Goal: Information Seeking & Learning: Learn about a topic

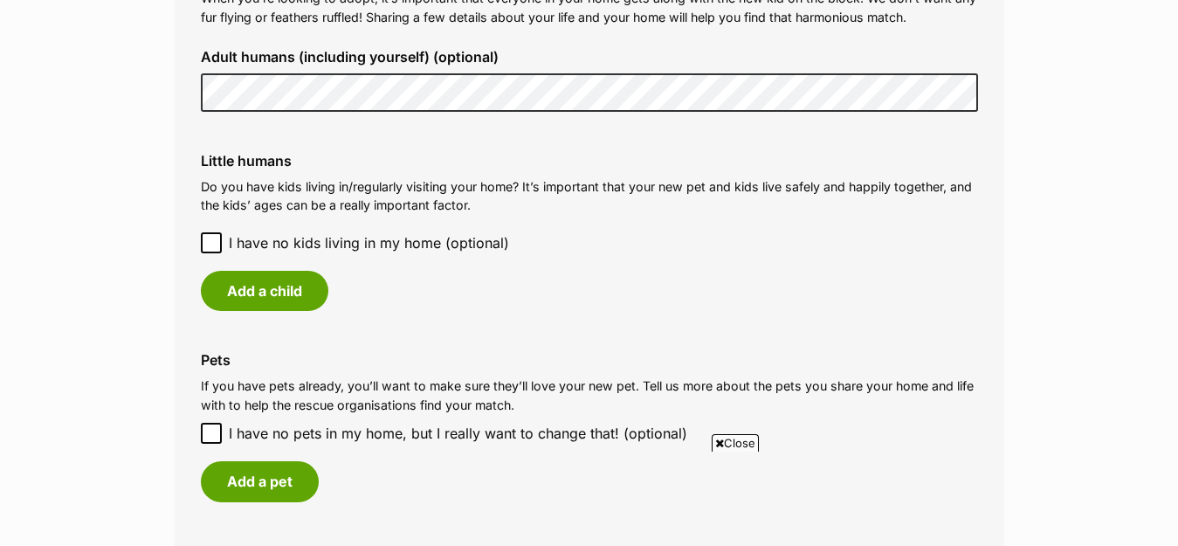
scroll to position [1397, 0]
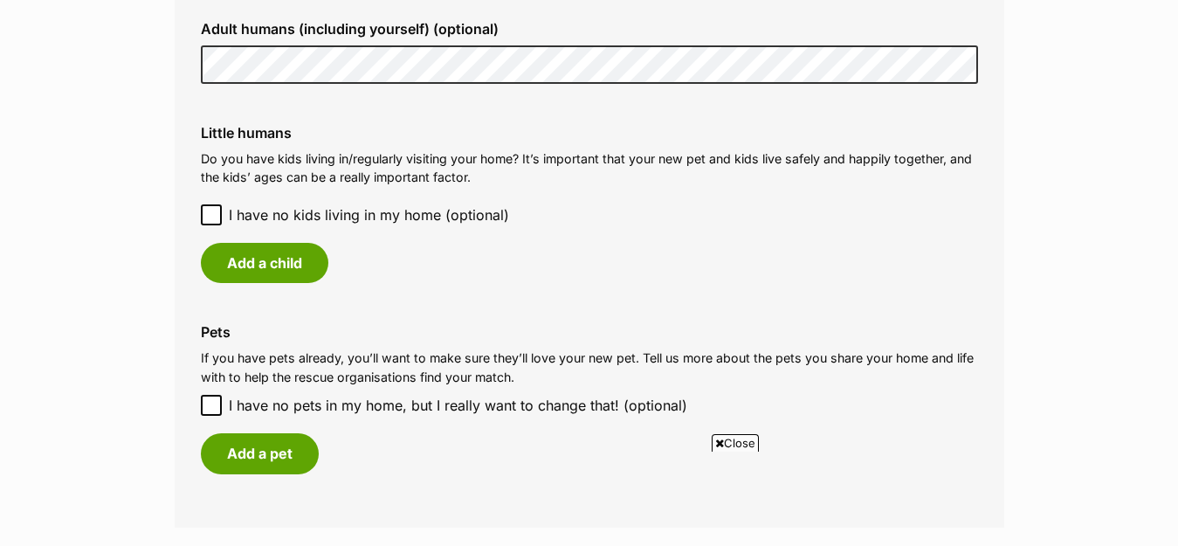
click at [214, 209] on icon at bounding box center [211, 215] width 12 height 12
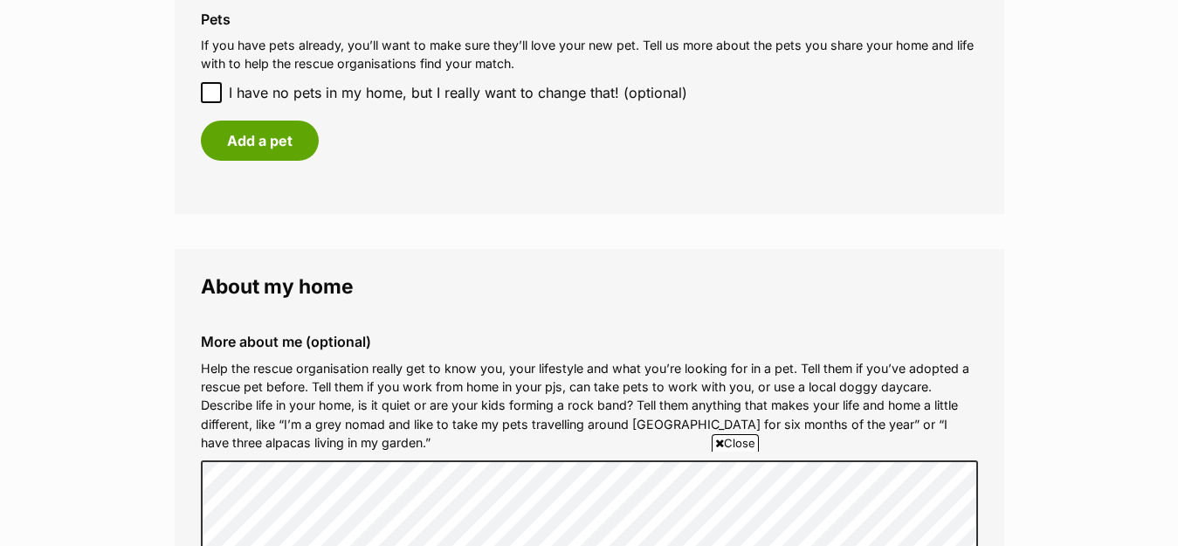
scroll to position [1659, 0]
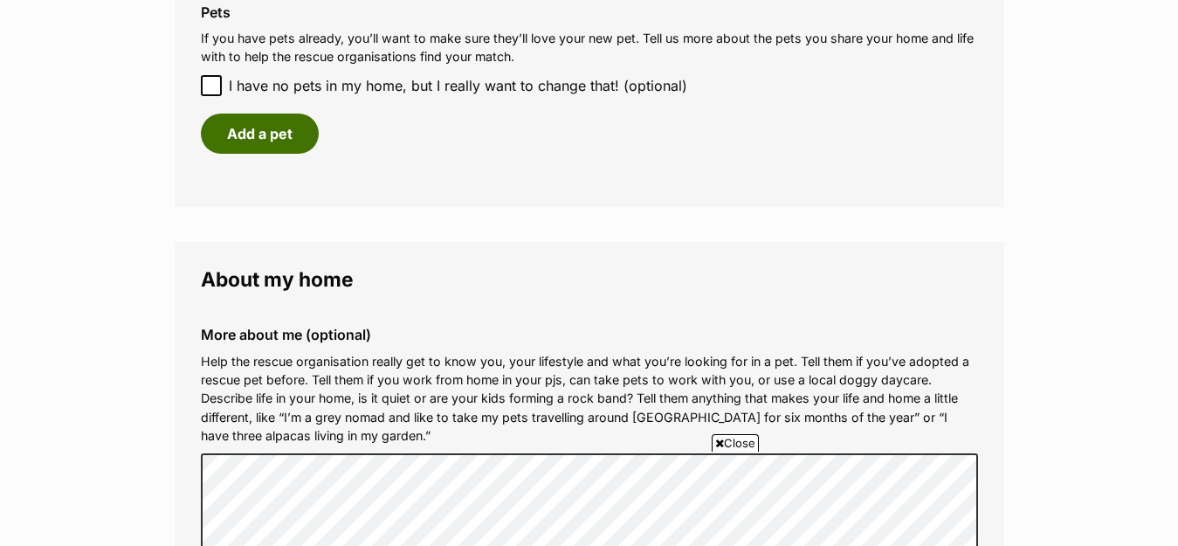
click at [295, 123] on button "Add a pet" at bounding box center [260, 134] width 118 height 40
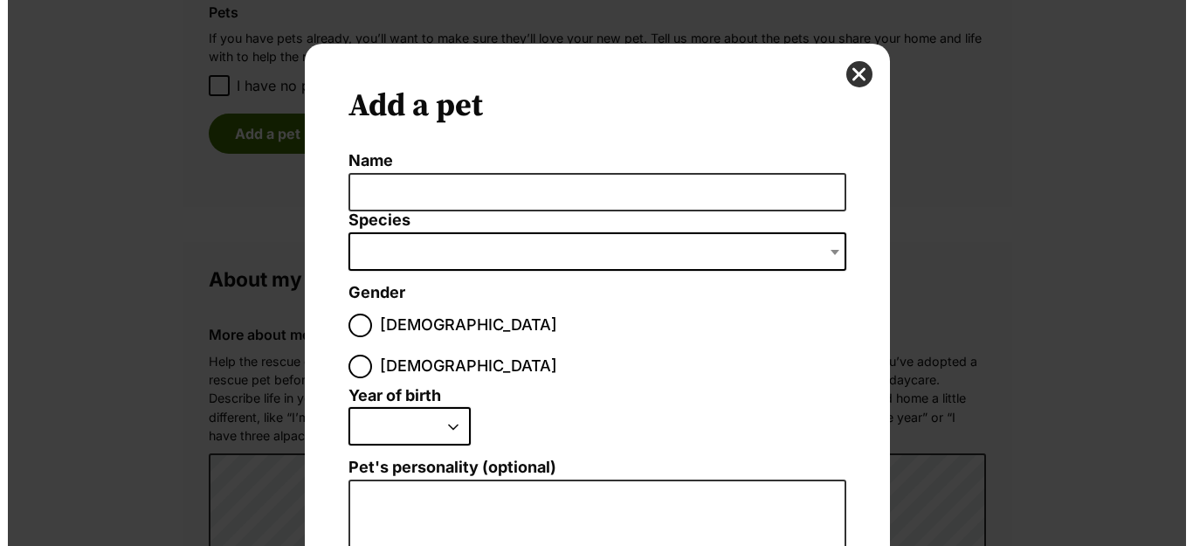
scroll to position [0, 0]
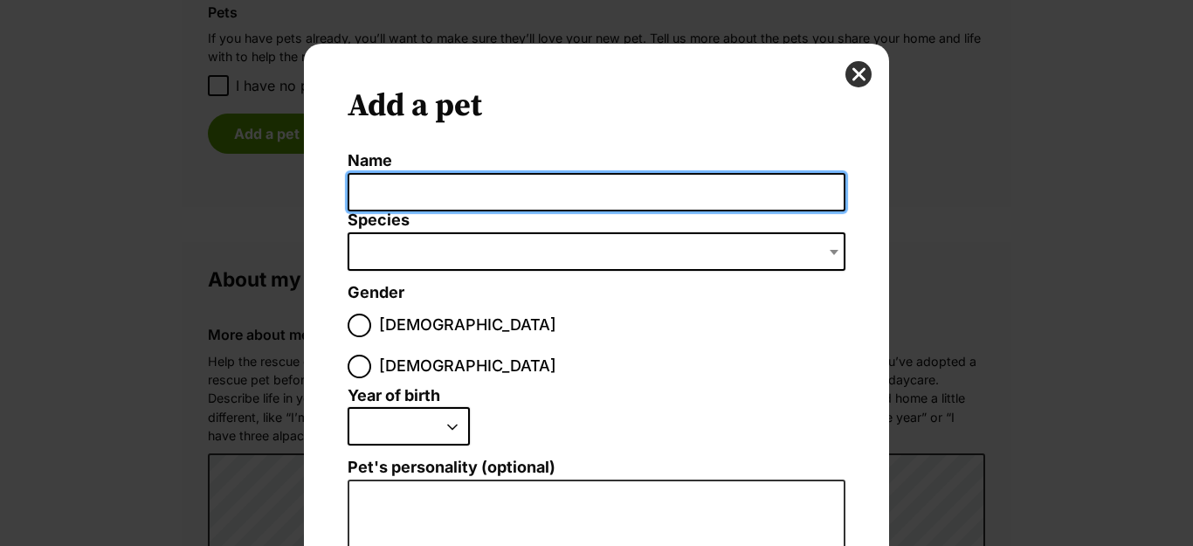
click at [483, 196] on input "Name" at bounding box center [597, 192] width 498 height 39
type input "Mcfluffin"
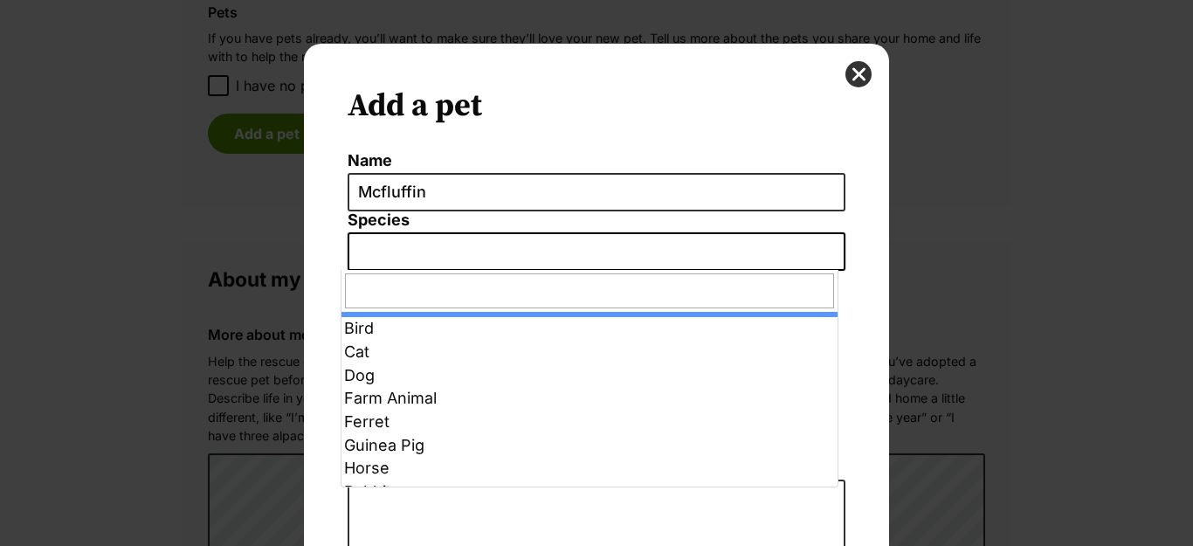
click at [484, 240] on span "Dialog Window - Close (Press escape to close)" at bounding box center [597, 251] width 498 height 38
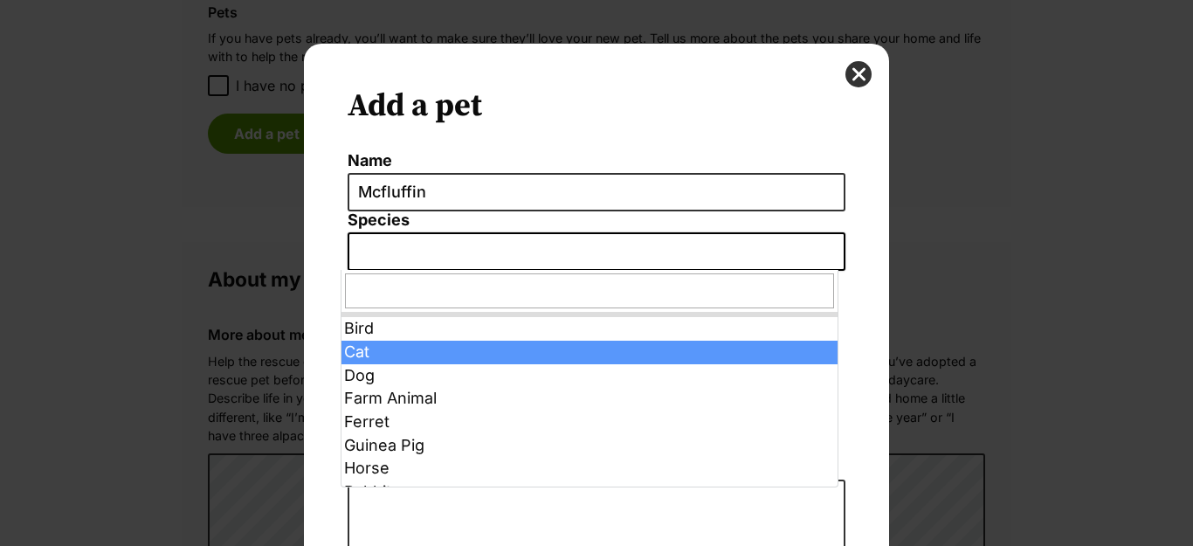
select select "2"
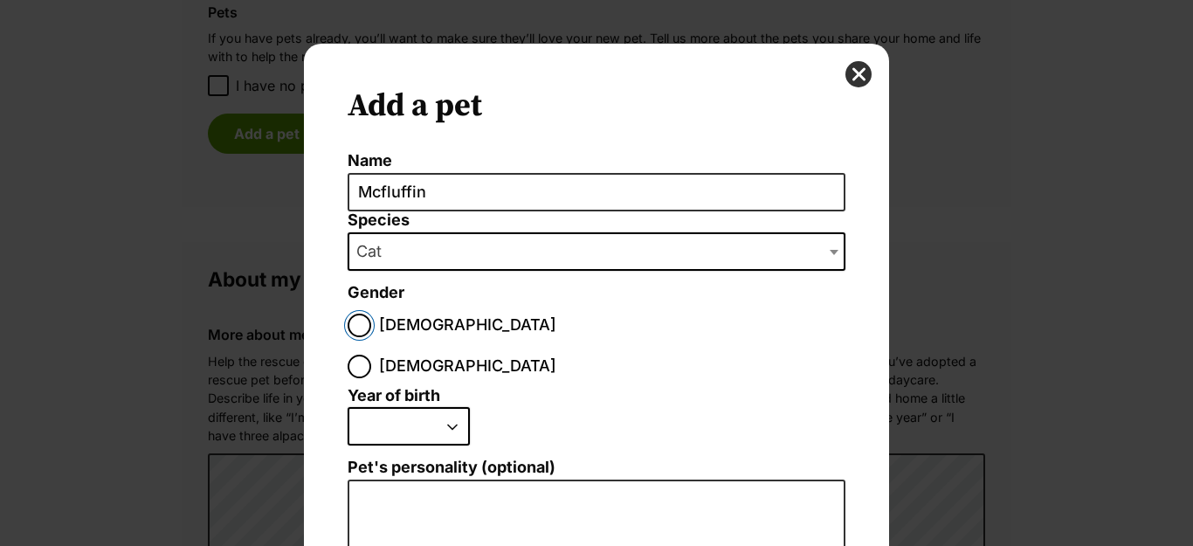
click at [352, 316] on input "Male" at bounding box center [360, 326] width 24 height 24
radio input "true"
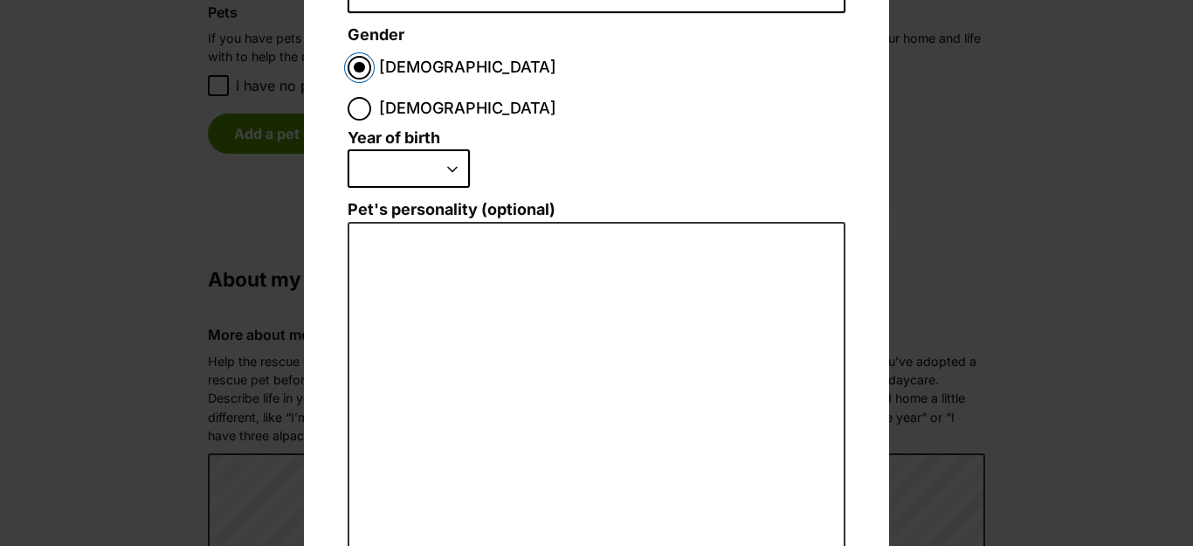
scroll to position [262, 0]
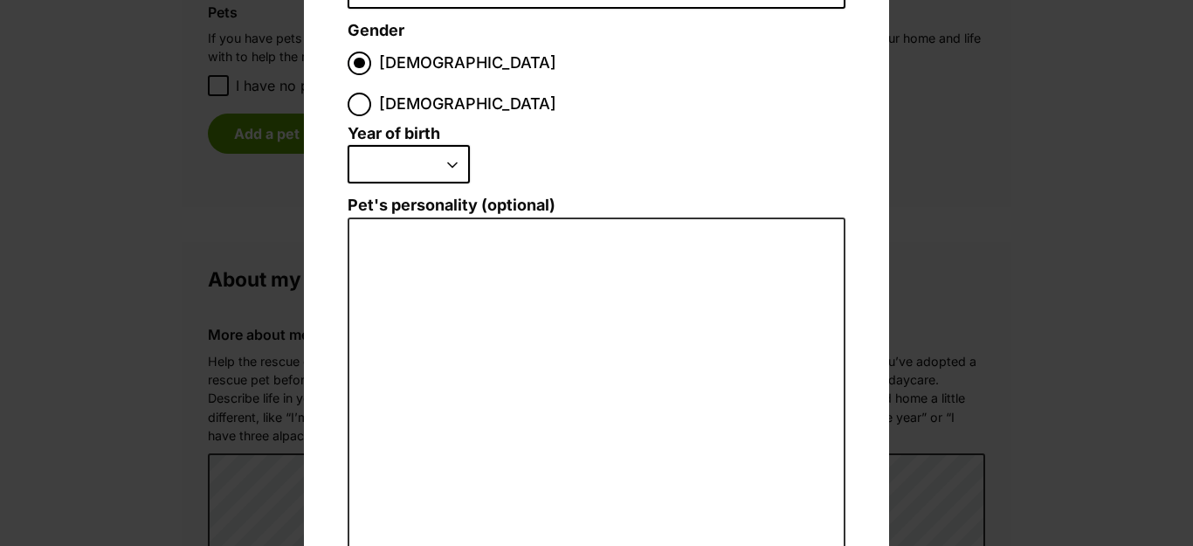
click at [419, 145] on select "2025 2024 2023 2022 2021 2020 2019 2018 2017 2016 2015 2014 2013 2012 2011 2010…" at bounding box center [409, 164] width 122 height 38
click at [442, 145] on select "2025 2024 2023 2022 2021 2020 2019 2018 2017 2016 2015 2014 2013 2012 2011 2010…" at bounding box center [409, 164] width 122 height 38
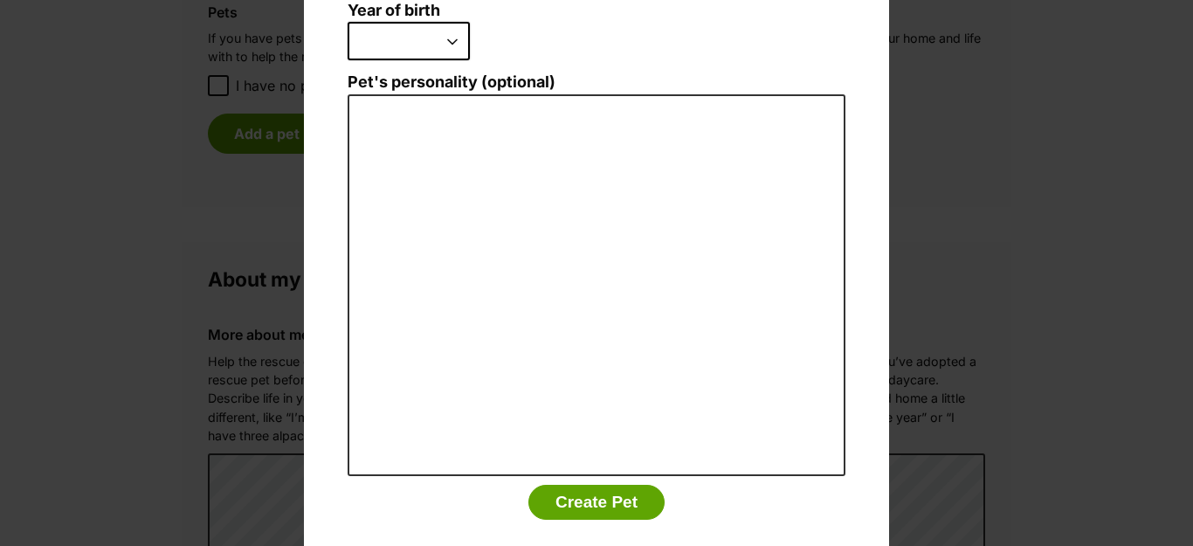
scroll to position [388, 0]
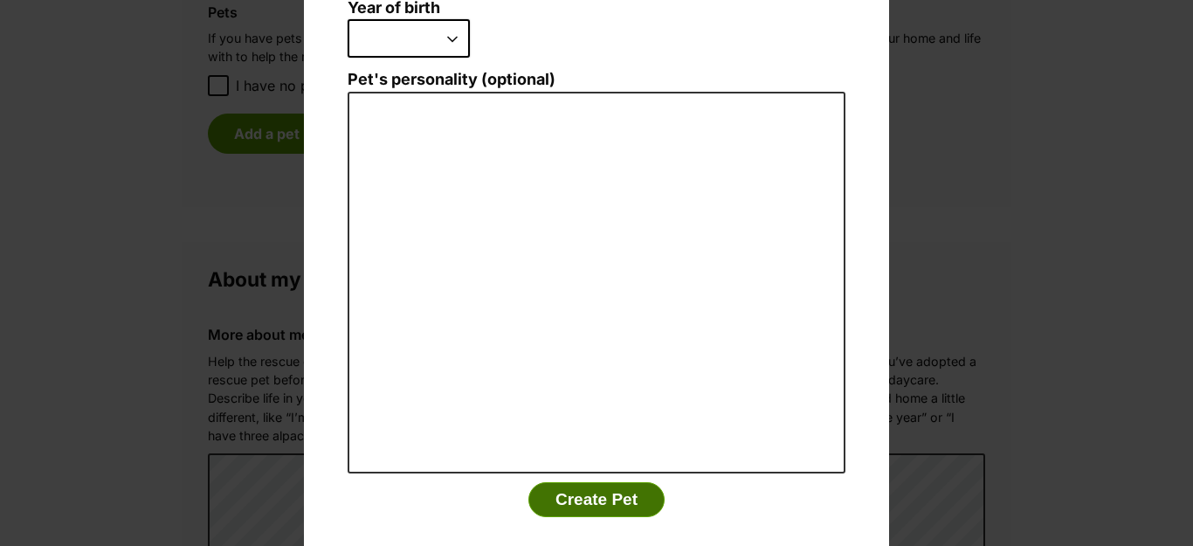
click at [590, 482] on button "Create Pet" at bounding box center [596, 499] width 136 height 35
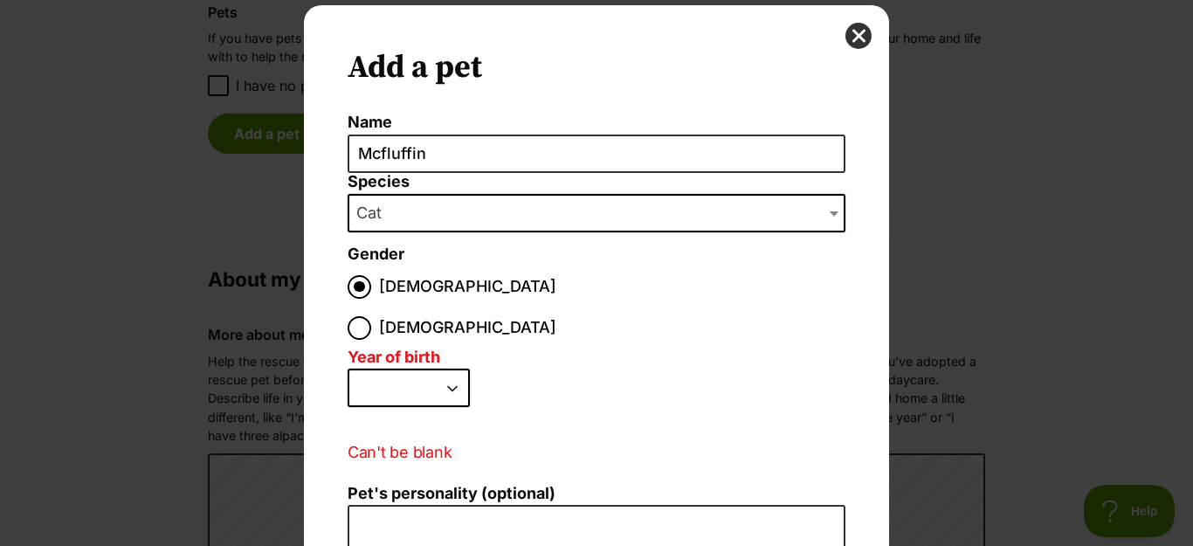
scroll to position [0, 0]
click at [408, 369] on select "2025 2024 2023 2022 2021 2020 2019 2018 2017 2016 2015 2014 2013 2012 2011 2010…" at bounding box center [409, 388] width 122 height 38
select select "2021"
click at [348, 369] on select "2025 2024 2023 2022 2021 2020 2019 2018 2017 2016 2015 2014 2013 2012 2011 2010…" at bounding box center [409, 388] width 122 height 38
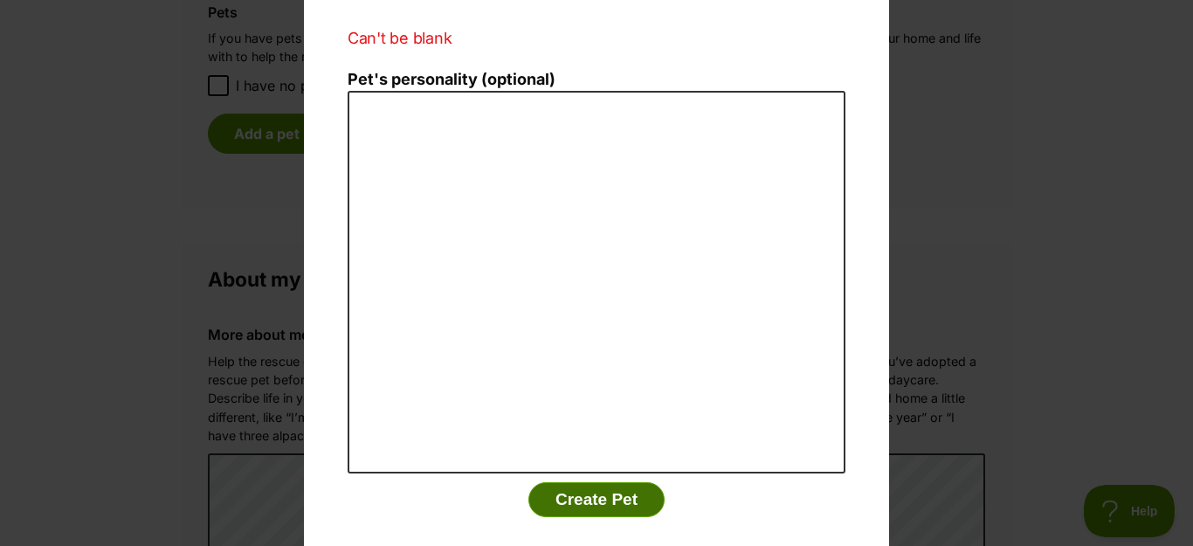
click at [591, 482] on button "Create Pet" at bounding box center [596, 499] width 136 height 35
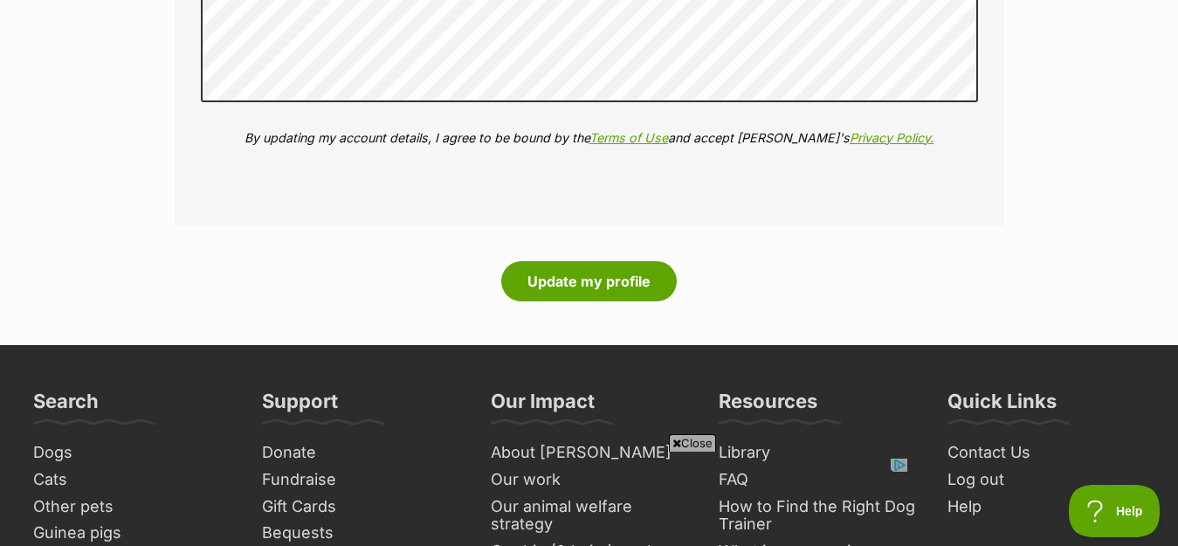
scroll to position [2358, 0]
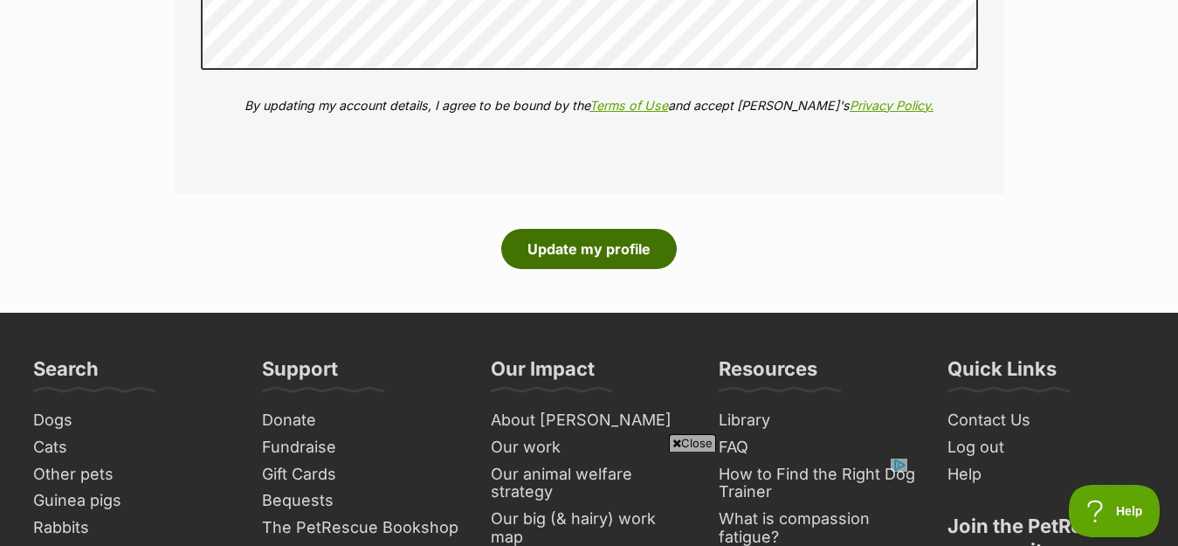
drag, startPoint x: 609, startPoint y: 240, endPoint x: 688, endPoint y: 231, distance: 80.0
click at [612, 240] on button "Update my profile" at bounding box center [589, 249] width 176 height 40
click at [629, 229] on button "Update my profile" at bounding box center [589, 249] width 176 height 40
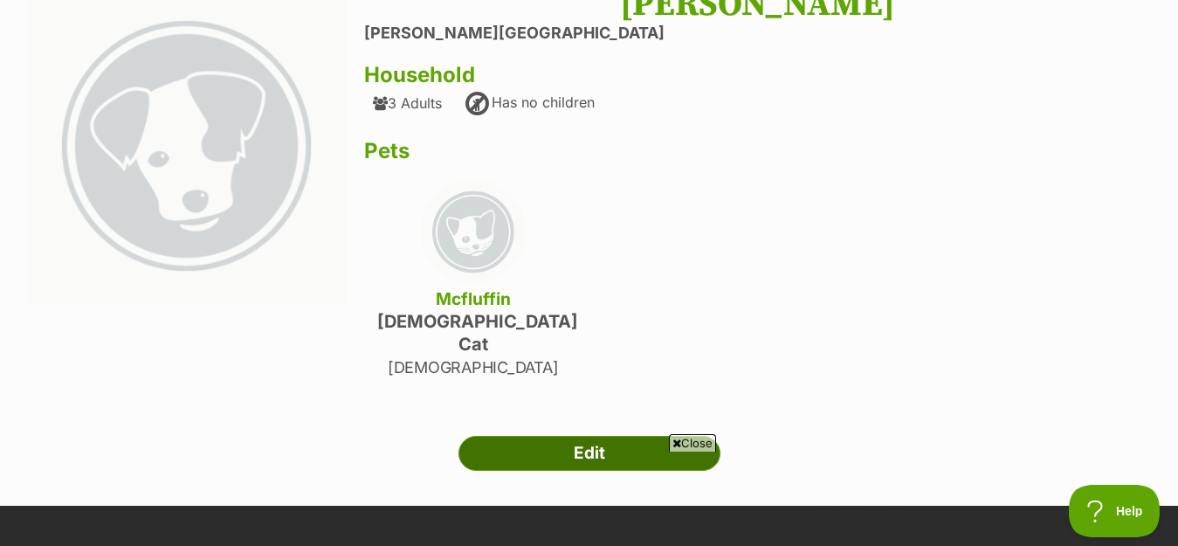
click at [585, 436] on link "Edit" at bounding box center [589, 453] width 262 height 35
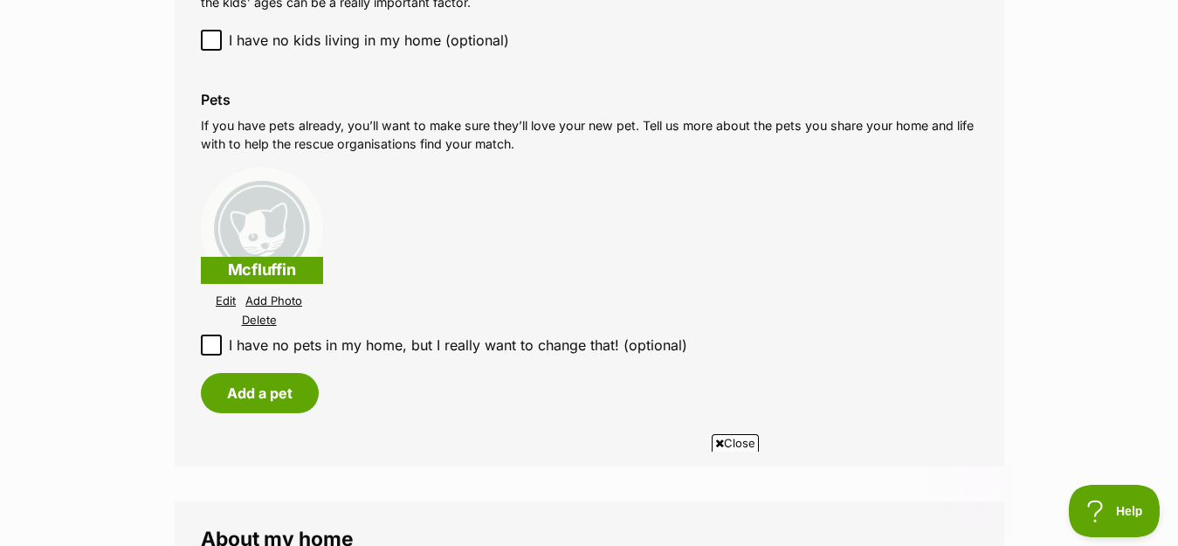
click at [226, 294] on link "Edit" at bounding box center [226, 300] width 20 height 13
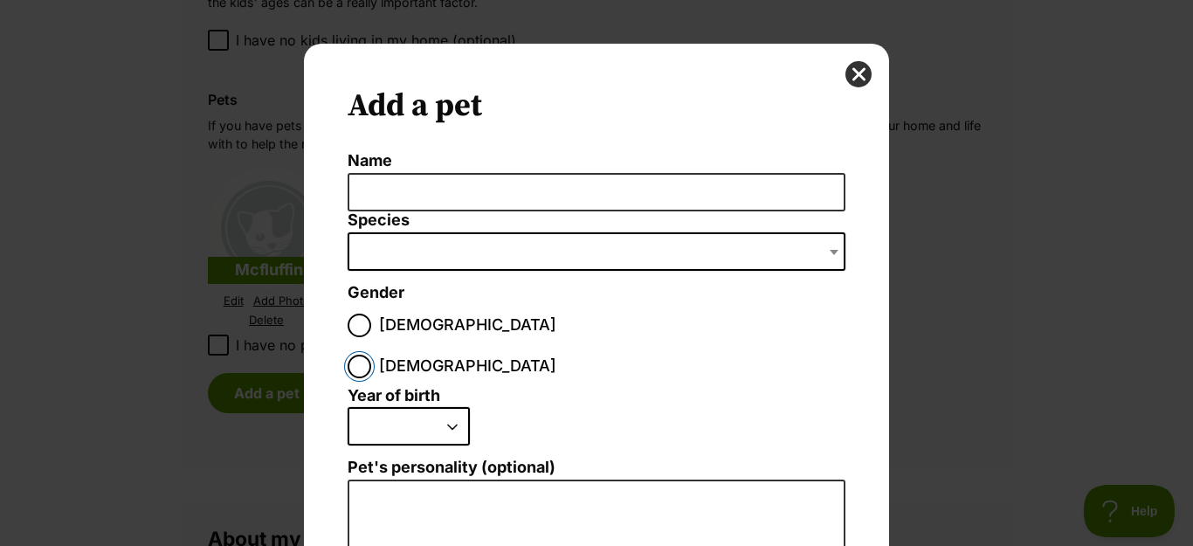
click at [371, 355] on input "[DEMOGRAPHIC_DATA]" at bounding box center [360, 367] width 24 height 24
radio input "true"
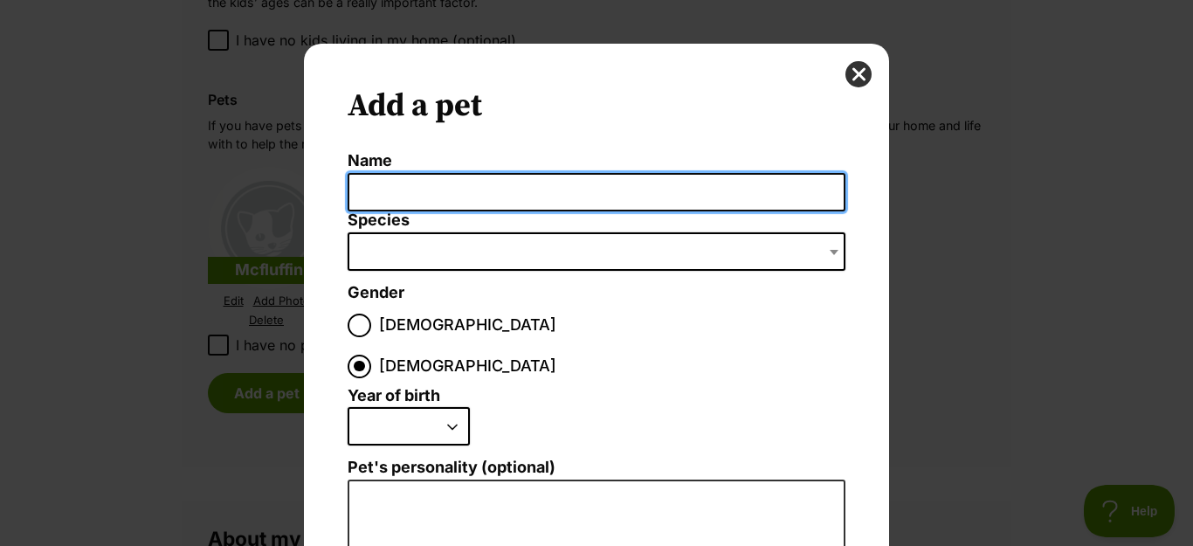
click at [514, 196] on input "Name" at bounding box center [597, 192] width 498 height 39
type input "Mcfluffin"
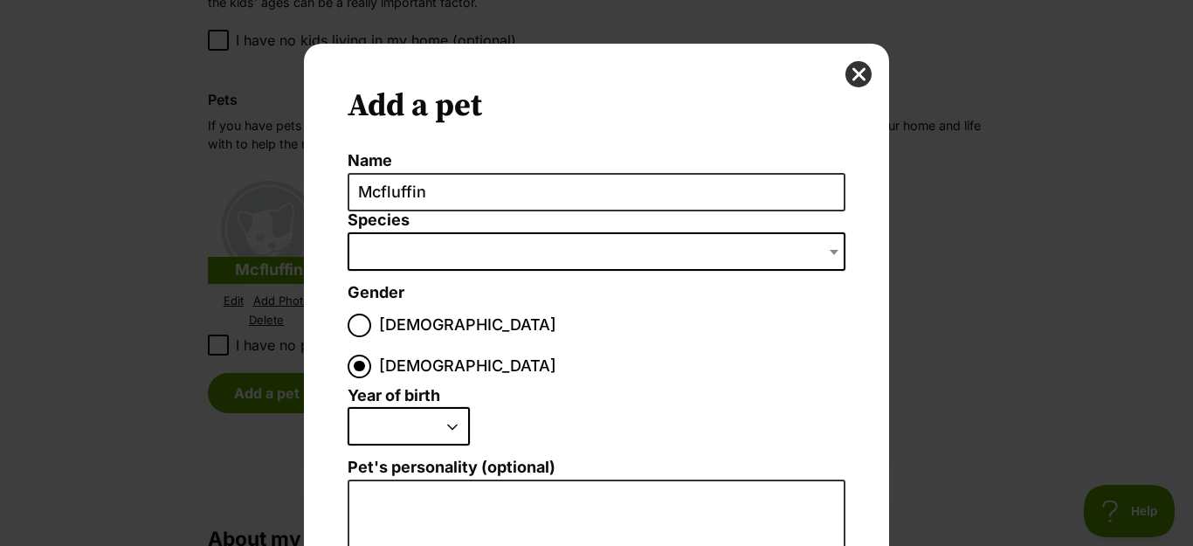
click at [472, 252] on span "Dialog Window - Close (Press escape to close)" at bounding box center [597, 251] width 498 height 38
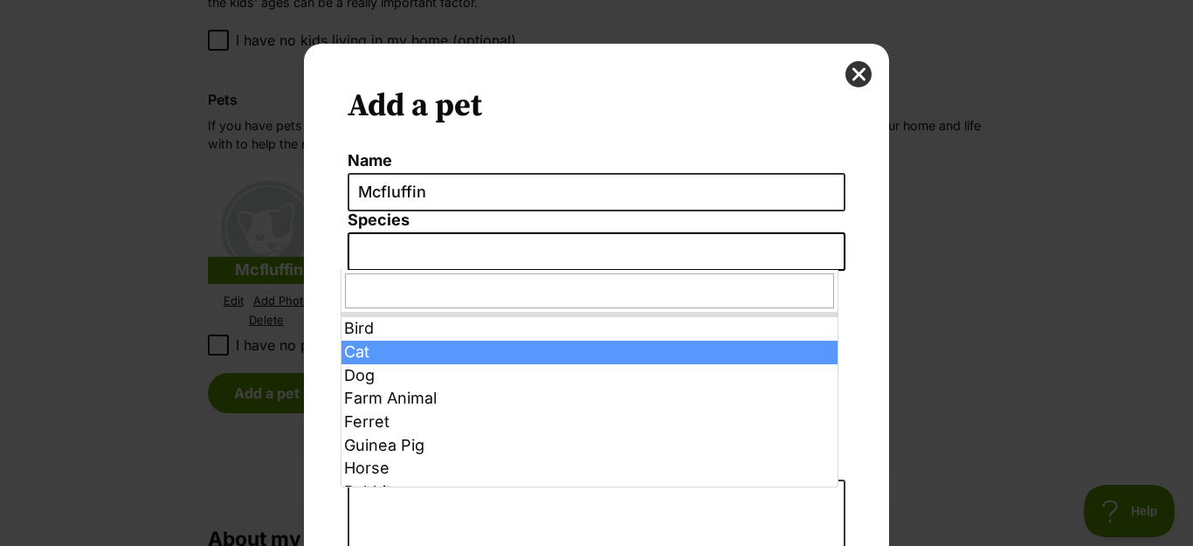
select select "2"
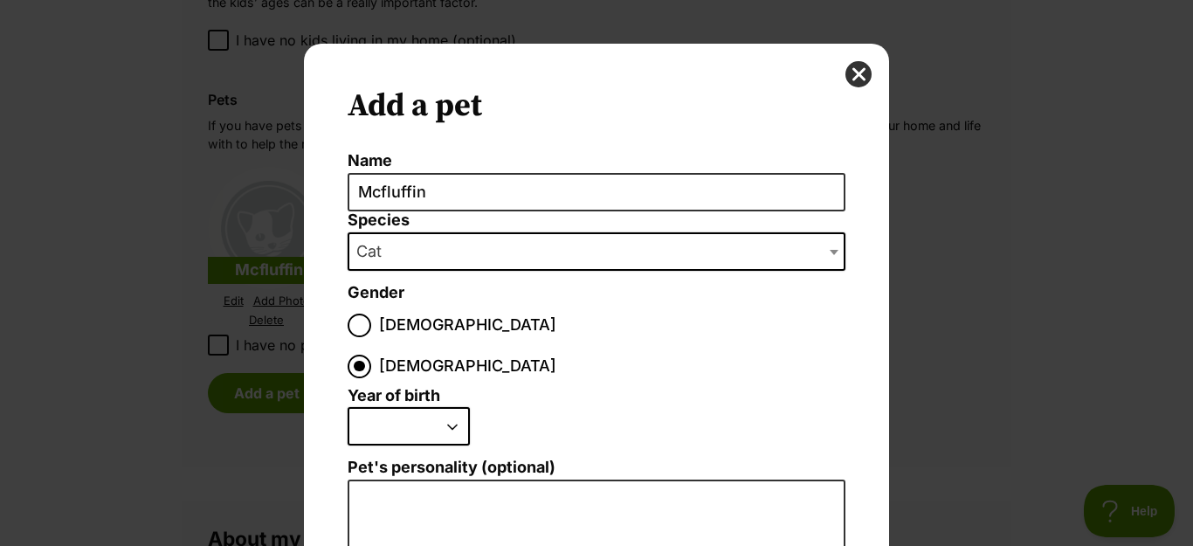
click at [416, 407] on select "2025 2024 2023 2022 2021 2020 2019 2018 2017 2016 2015 2014 2013 2012 2011 2010…" at bounding box center [409, 426] width 122 height 38
select select "2021"
click at [348, 407] on select "2025 2024 2023 2022 2021 2020 2019 2018 2017 2016 2015 2014 2013 2012 2011 2010…" at bounding box center [409, 426] width 122 height 38
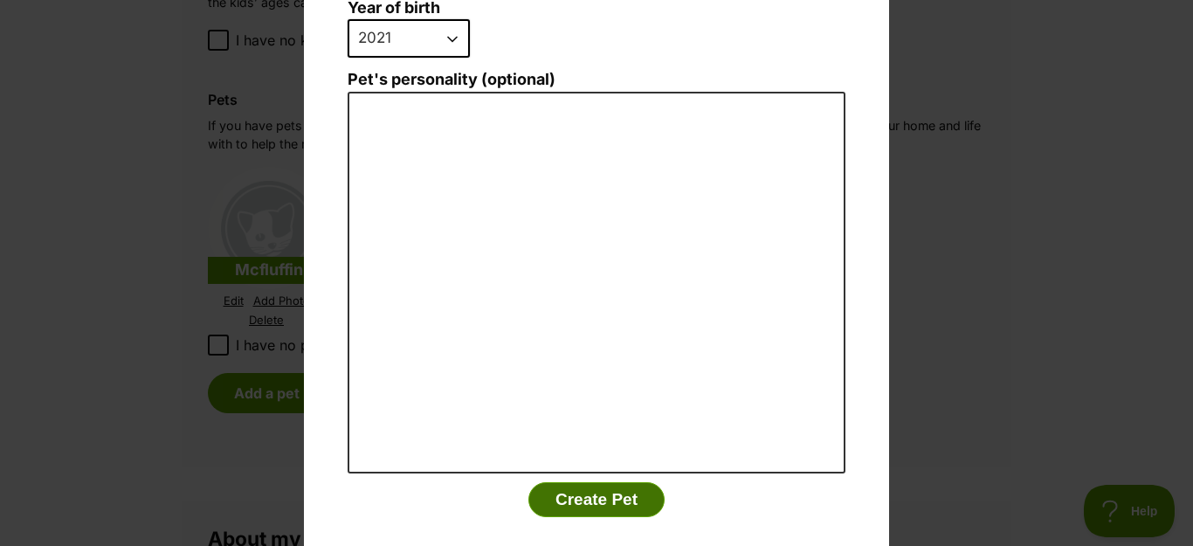
click at [587, 482] on button "Create Pet" at bounding box center [596, 499] width 136 height 35
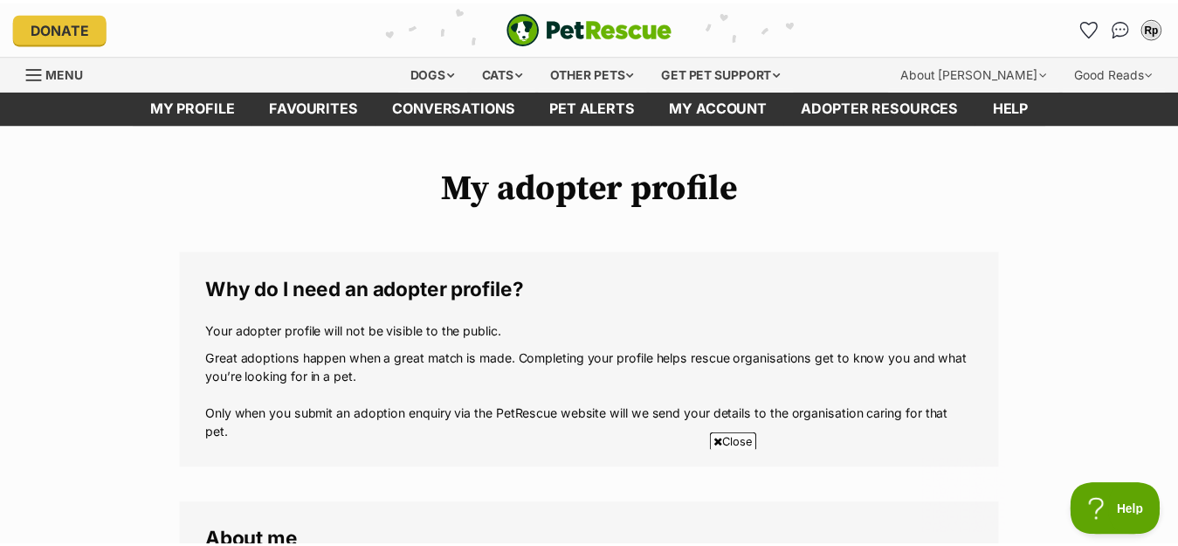
scroll to position [1572, 0]
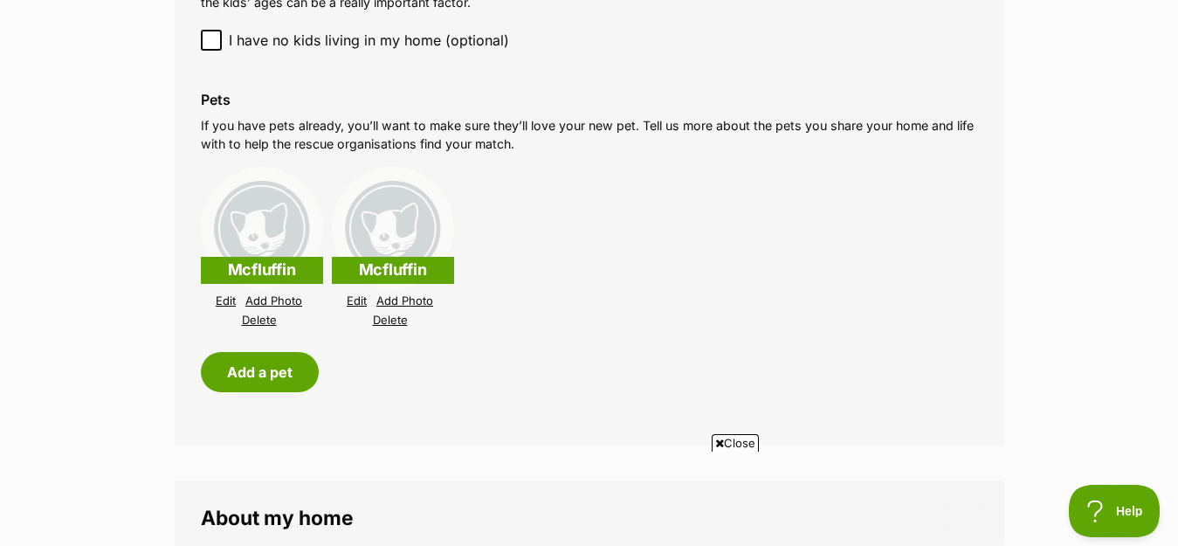
click at [256, 314] on link "Delete" at bounding box center [259, 320] width 35 height 13
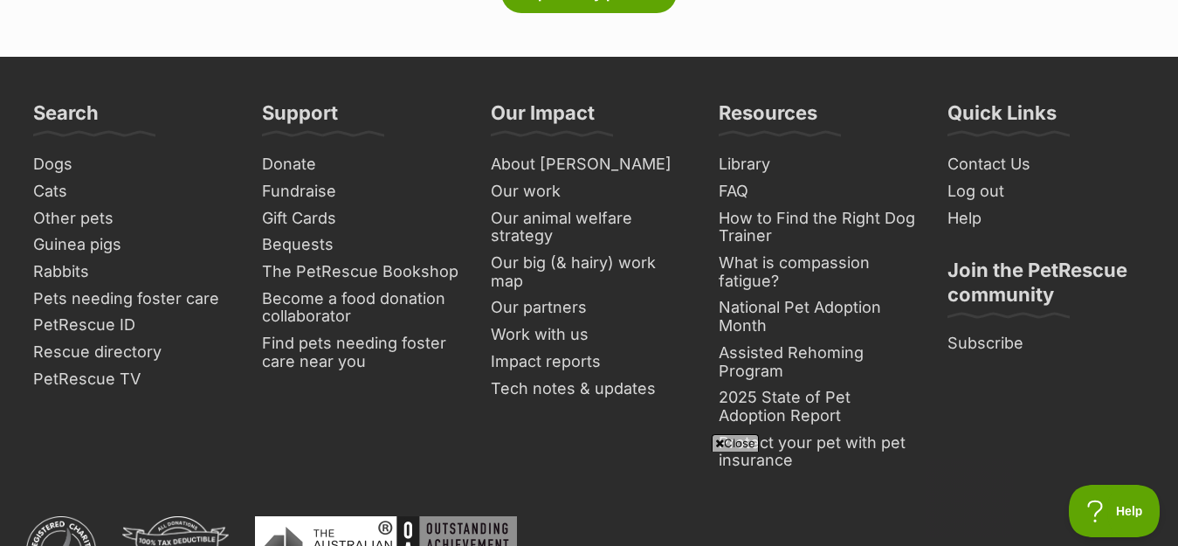
scroll to position [2358, 0]
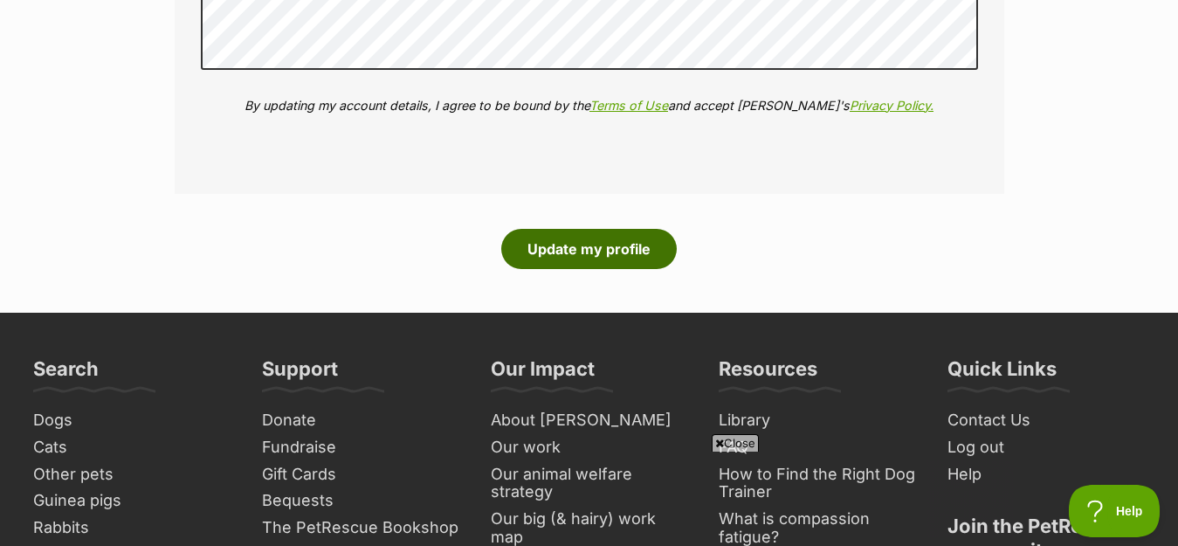
click at [555, 240] on button "Update my profile" at bounding box center [589, 249] width 176 height 40
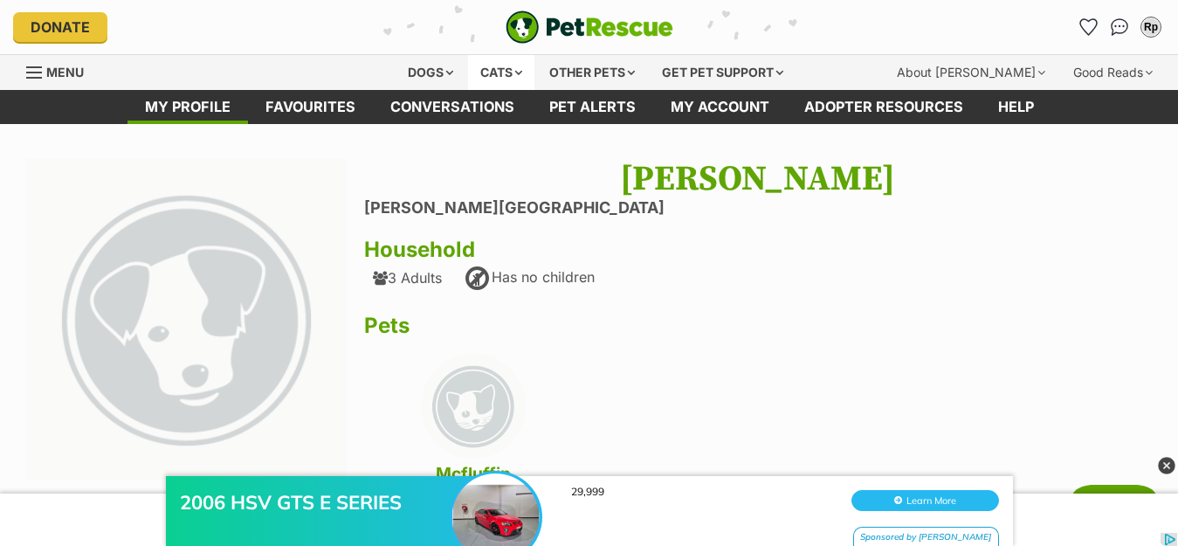
click at [502, 73] on div "Cats" at bounding box center [501, 72] width 66 height 35
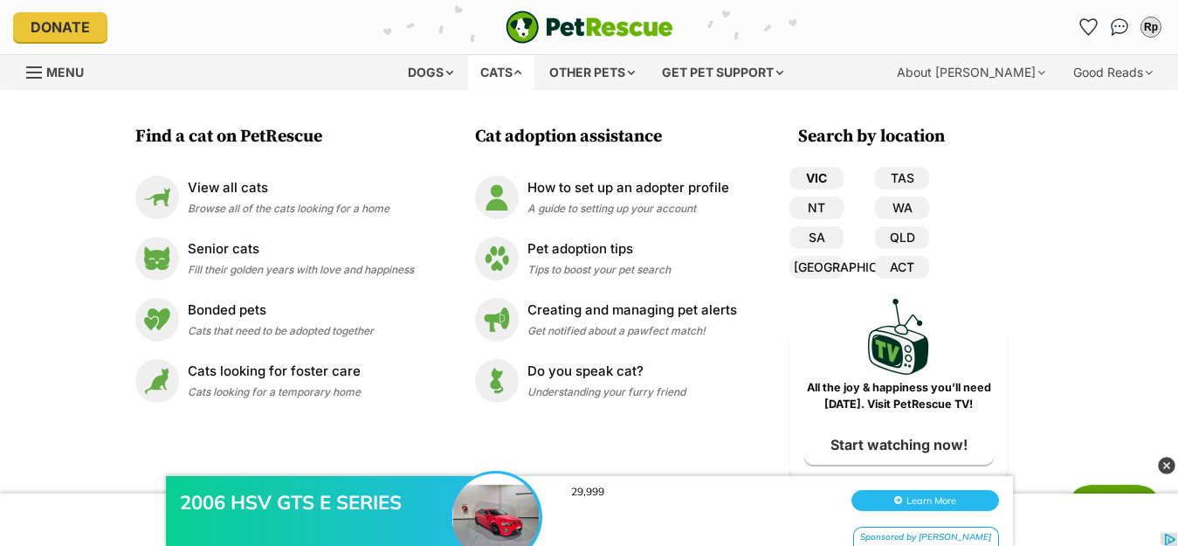
click at [817, 176] on link "VIC" at bounding box center [816, 178] width 54 height 23
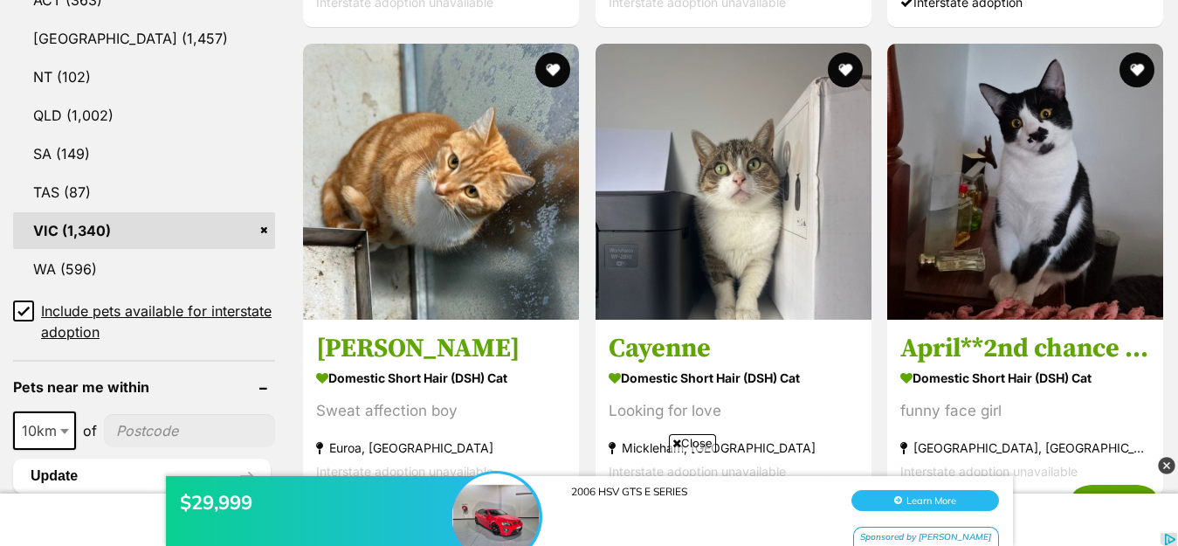
scroll to position [961, 0]
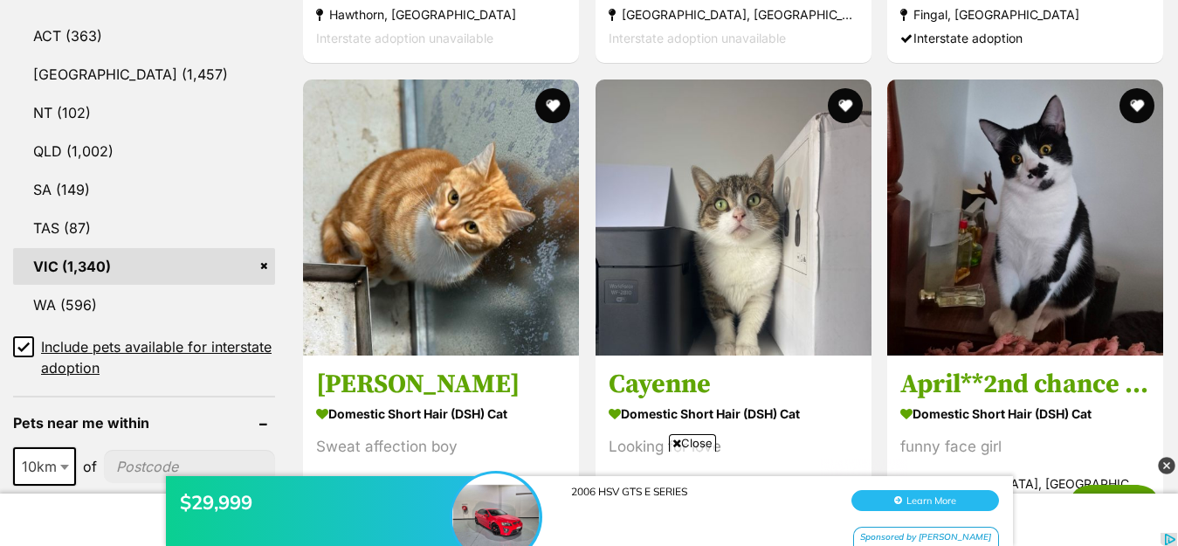
click at [25, 348] on icon at bounding box center [23, 346] width 10 height 8
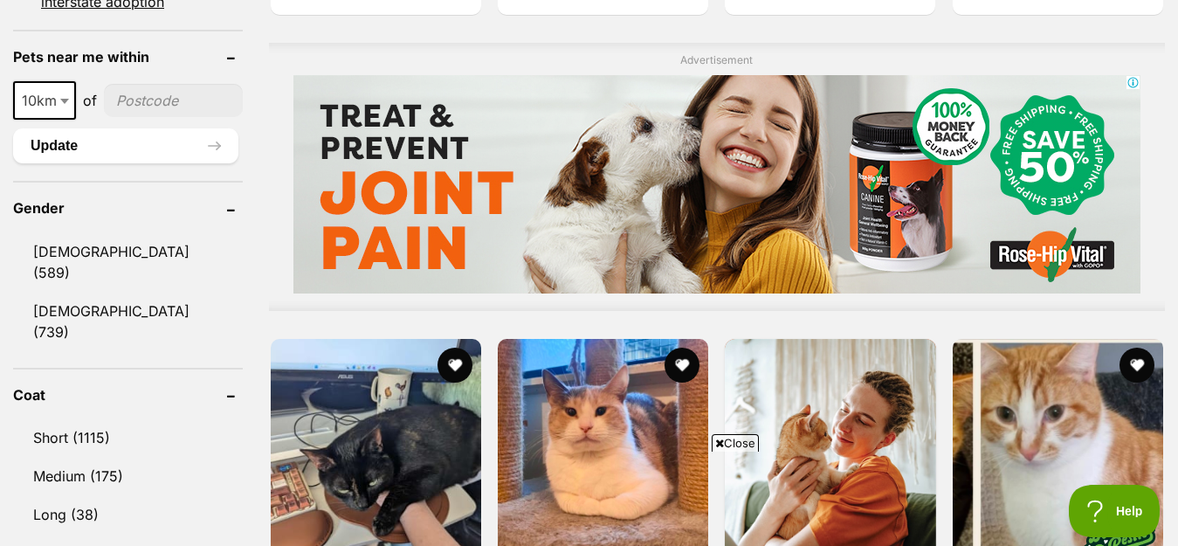
scroll to position [1397, 0]
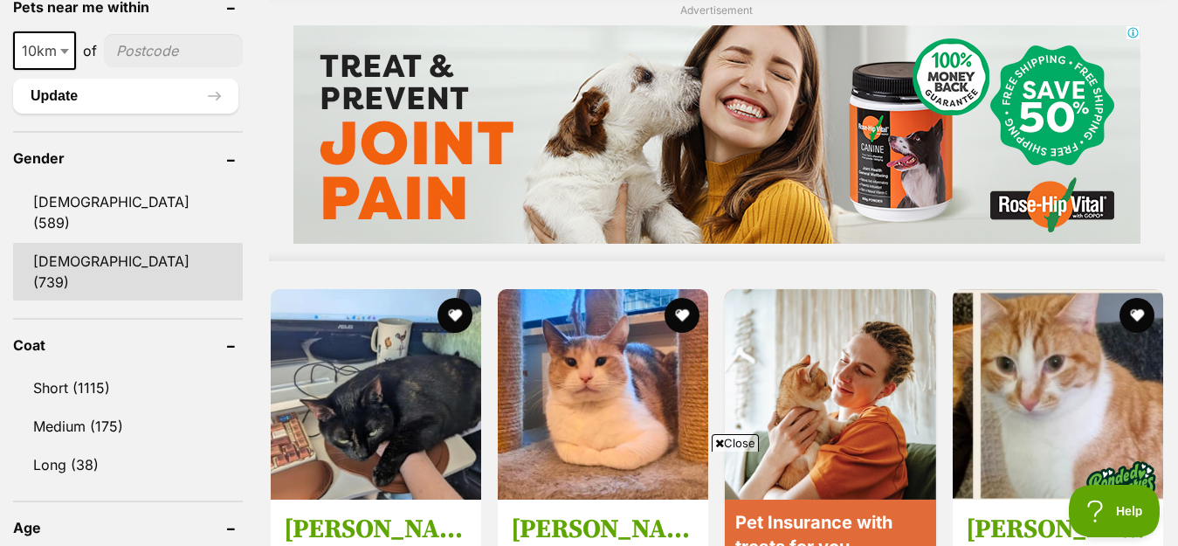
click at [105, 243] on link "[DEMOGRAPHIC_DATA] (739)" at bounding box center [128, 272] width 230 height 58
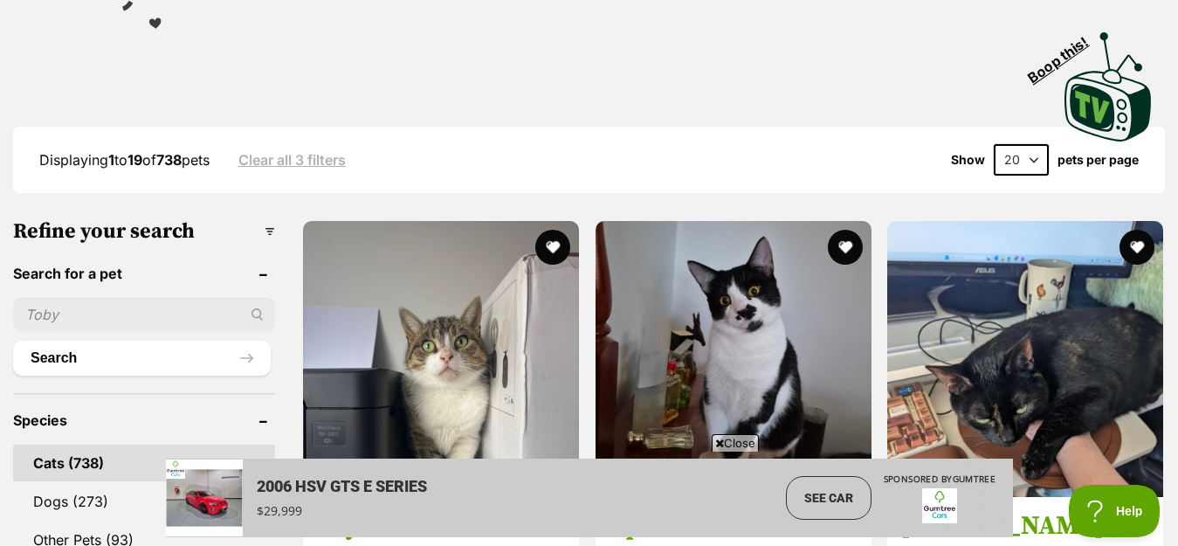
click at [167, 319] on input "text" at bounding box center [144, 314] width 262 height 33
type input "Qantas"
click at [13, 341] on button "Search" at bounding box center [142, 358] width 258 height 35
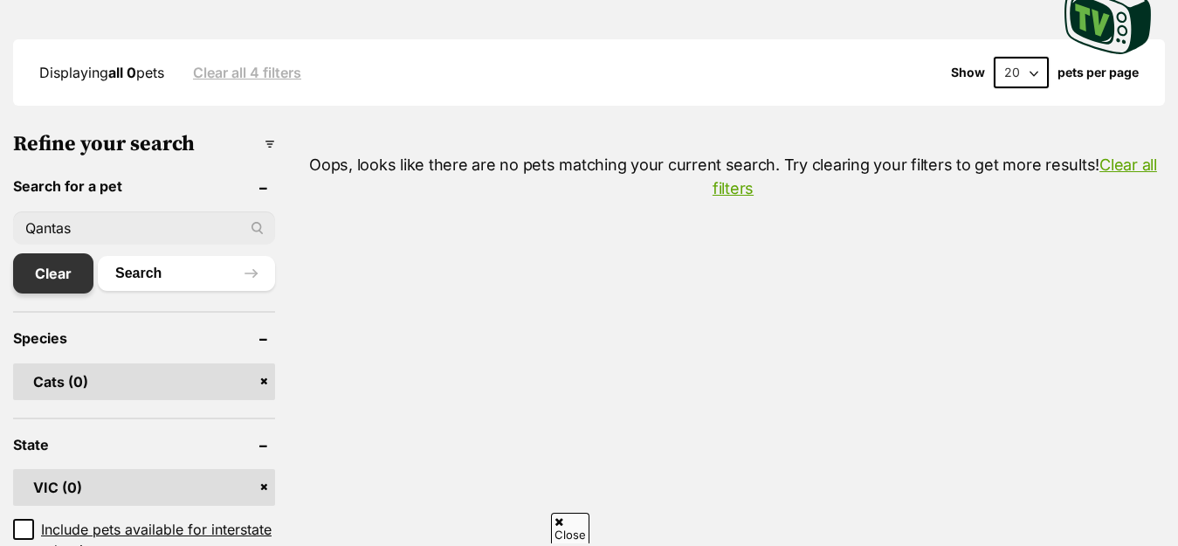
click at [68, 273] on link "Clear" at bounding box center [53, 273] width 80 height 40
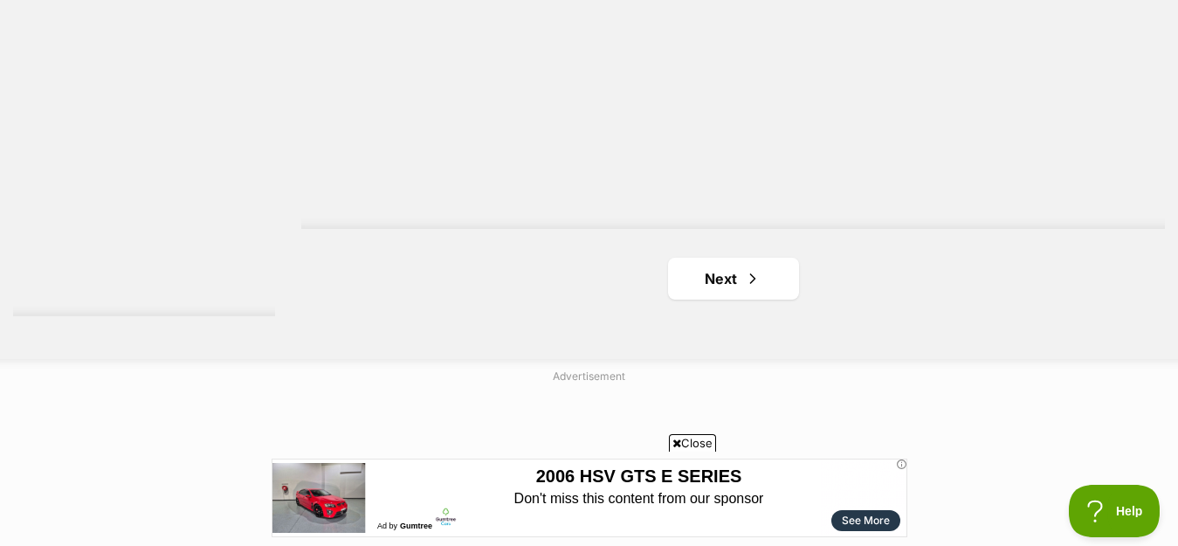
scroll to position [4382, 0]
click at [746, 268] on span "Next page" at bounding box center [752, 277] width 17 height 21
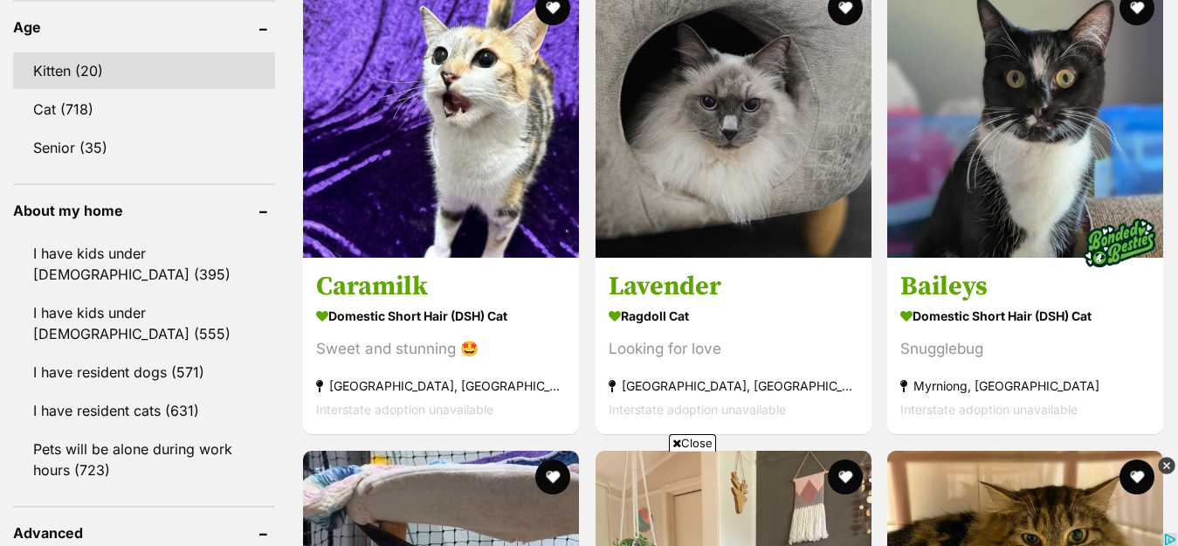
click at [80, 79] on link "Kitten (20)" at bounding box center [144, 70] width 262 height 37
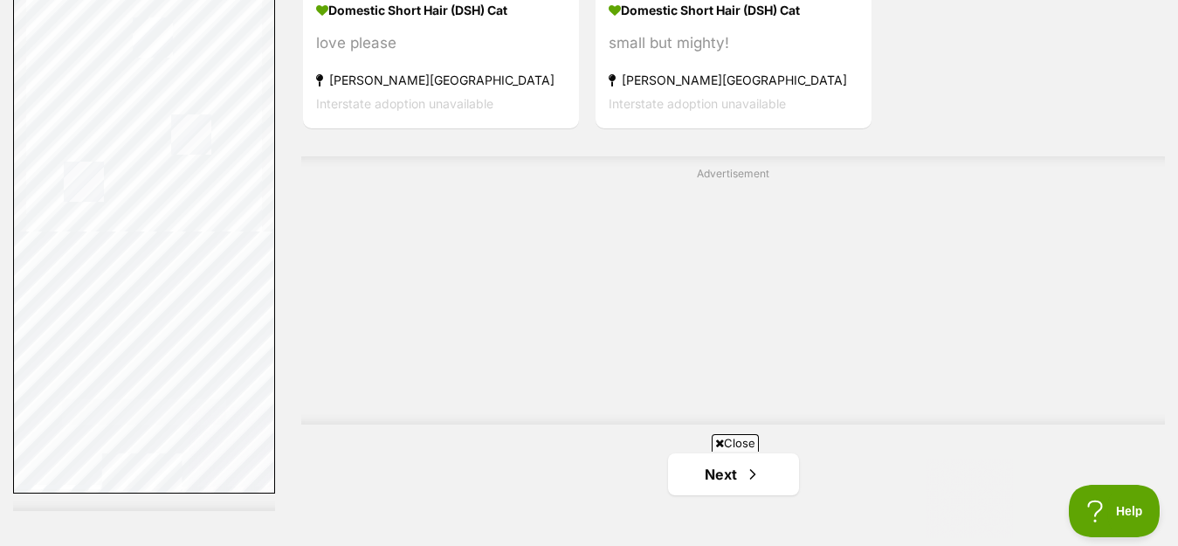
scroll to position [4629, 0]
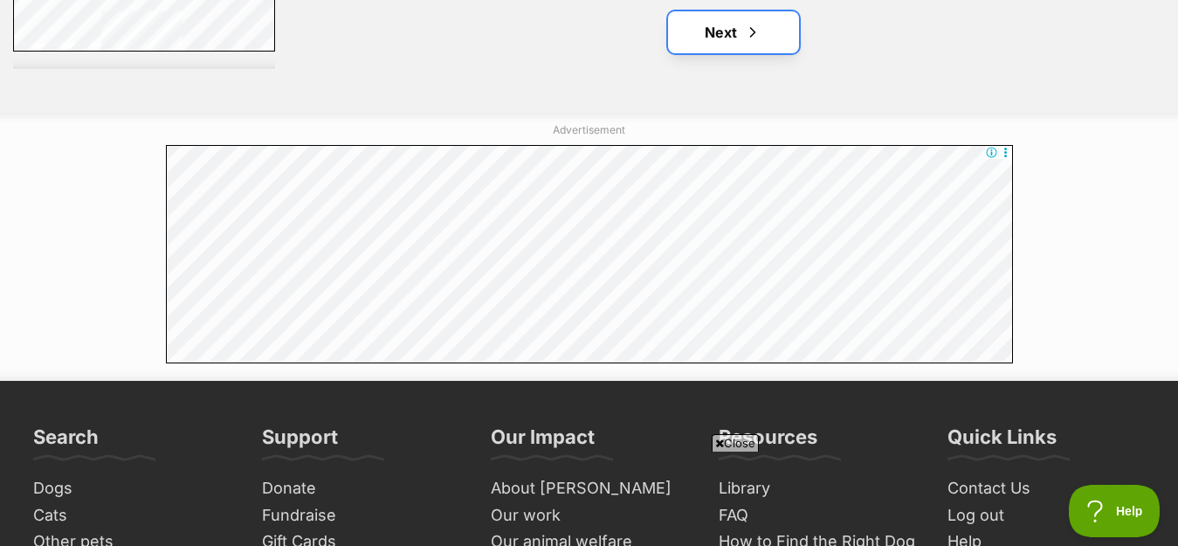
click at [722, 24] on link "Next" at bounding box center [733, 32] width 131 height 42
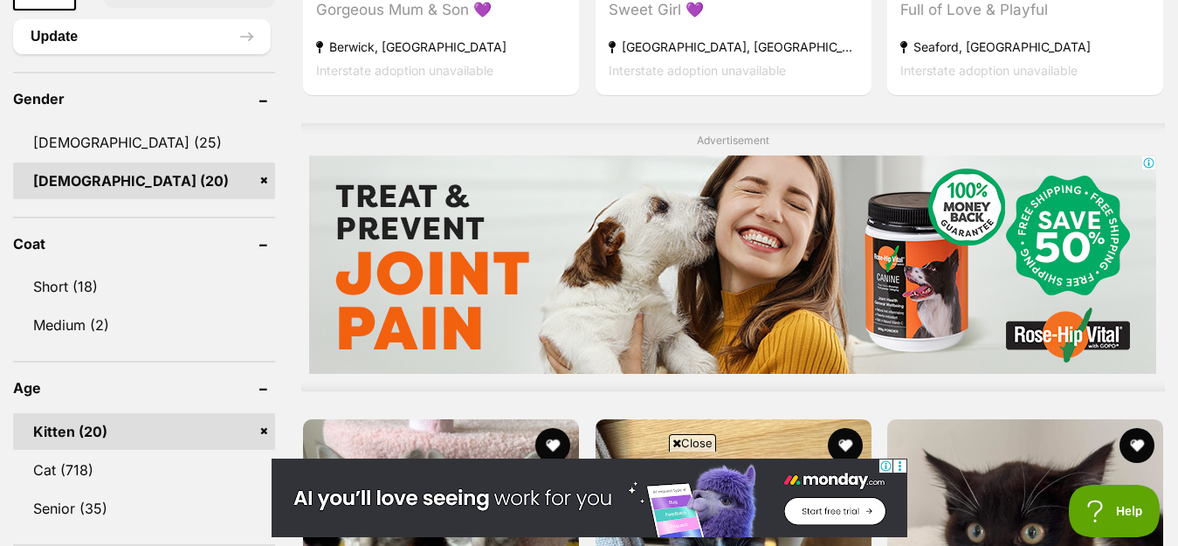
scroll to position [1485, 0]
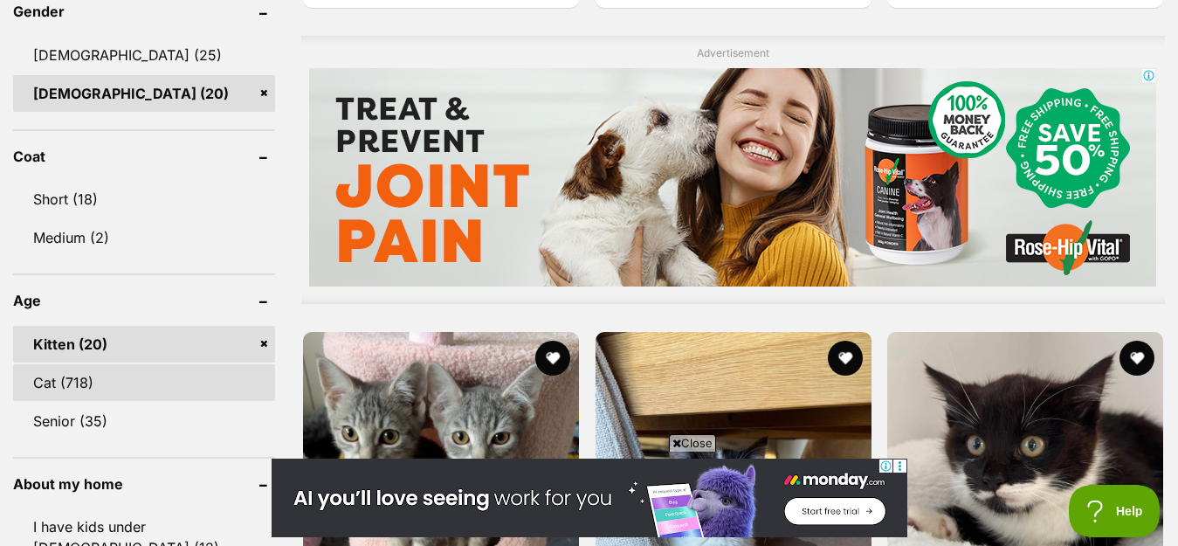
click at [76, 388] on link "Cat (718)" at bounding box center [144, 382] width 262 height 37
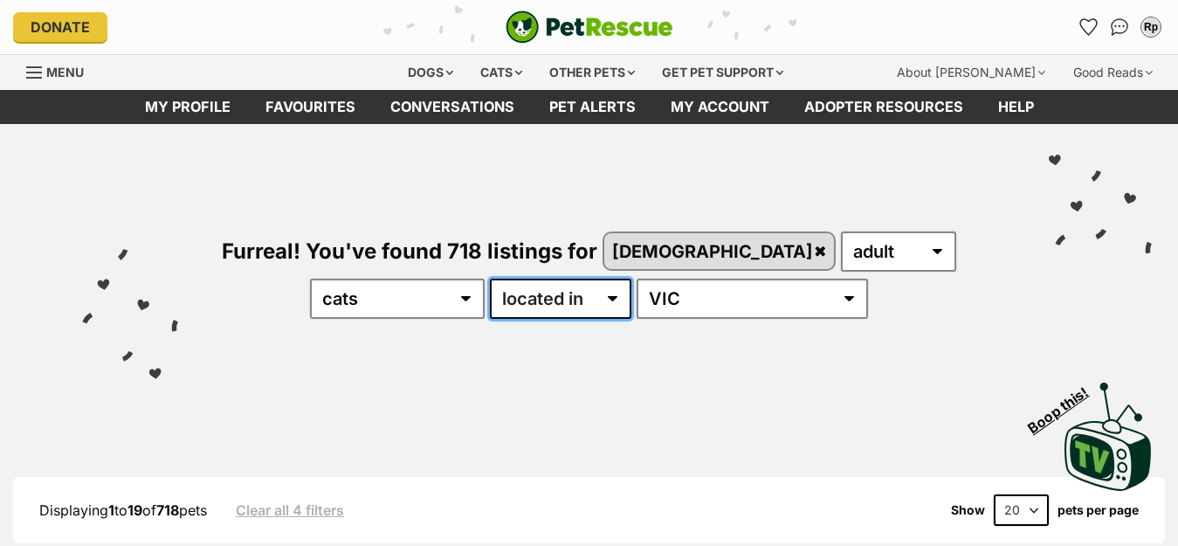
click at [561, 299] on select "available in located in" at bounding box center [560, 299] width 141 height 40
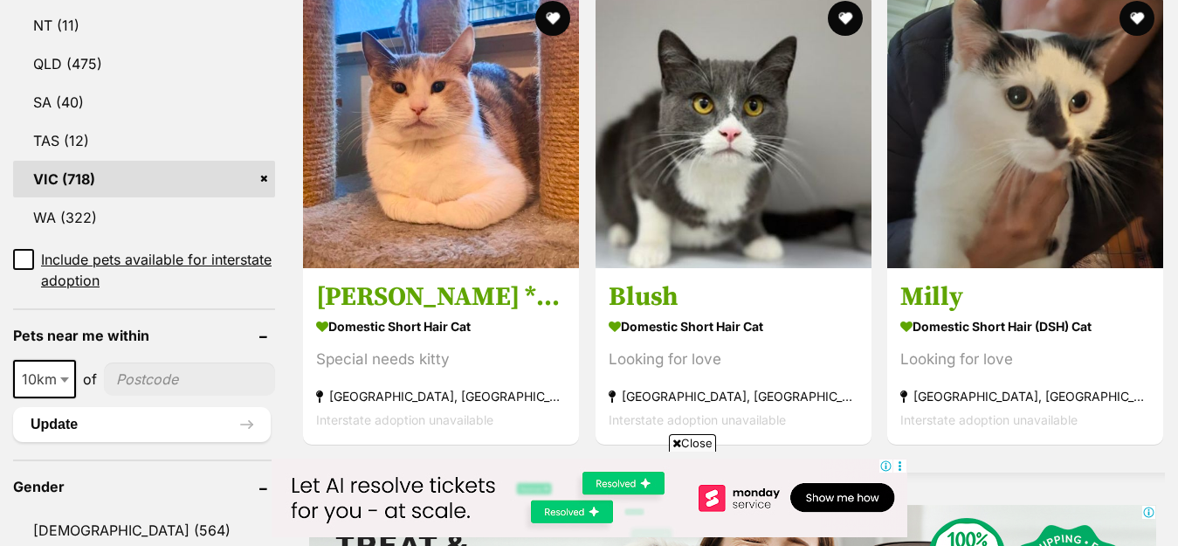
click at [157, 391] on input"] "postcode" at bounding box center [189, 378] width 171 height 33
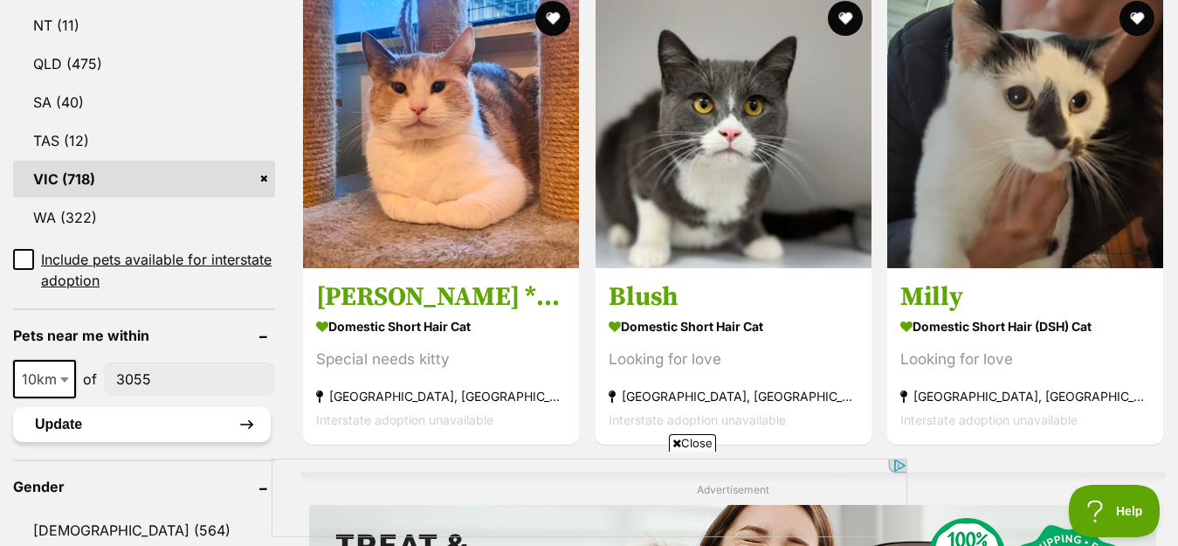
type input"] "3055"
click at [120, 425] on button "Update" at bounding box center [142, 424] width 258 height 35
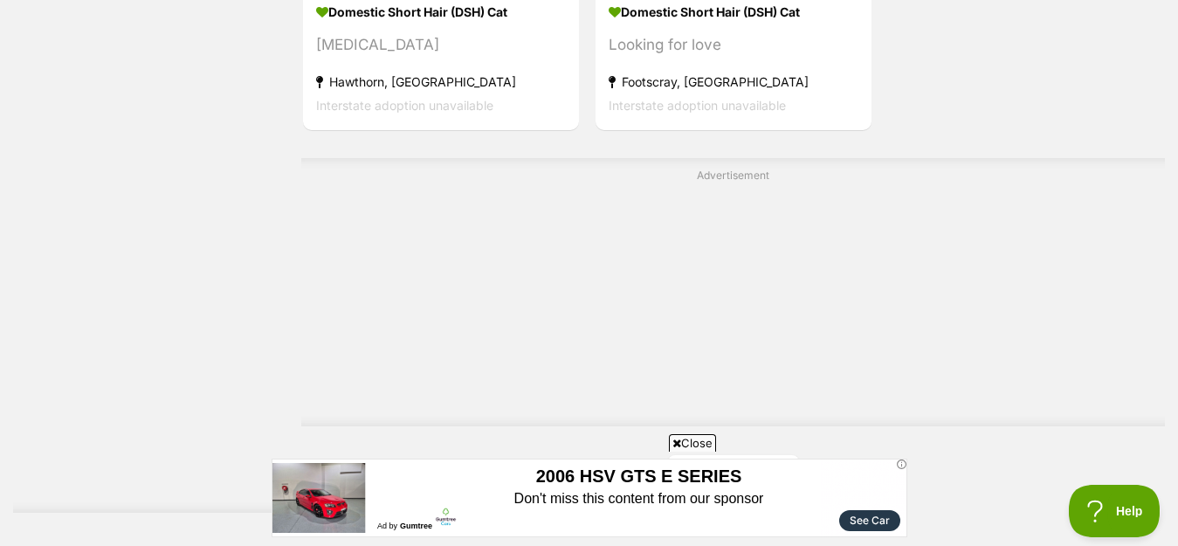
scroll to position [4454, 0]
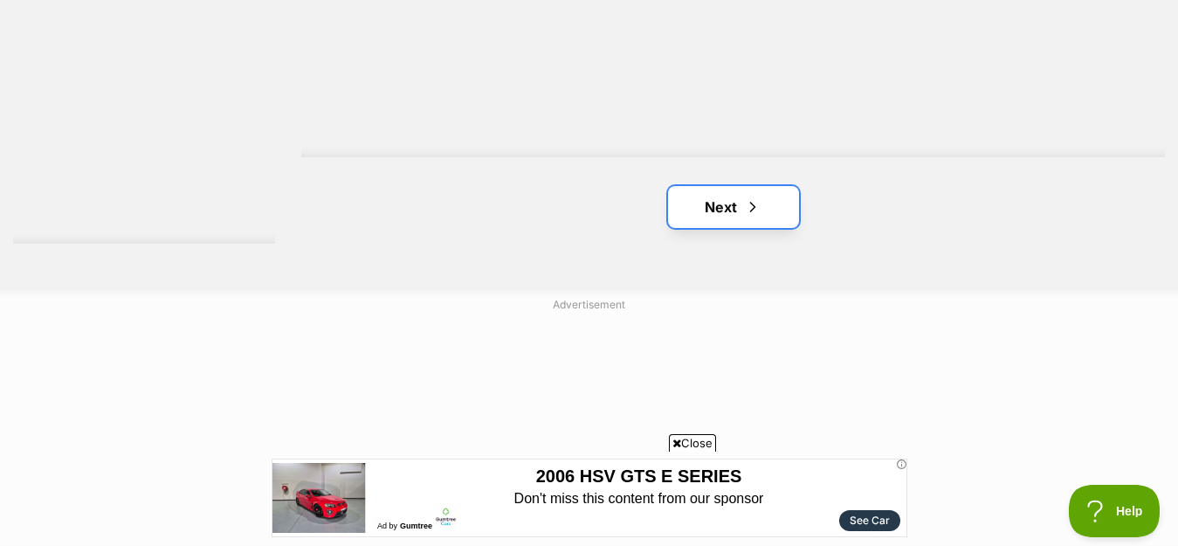
click at [769, 218] on link "Next" at bounding box center [733, 207] width 131 height 42
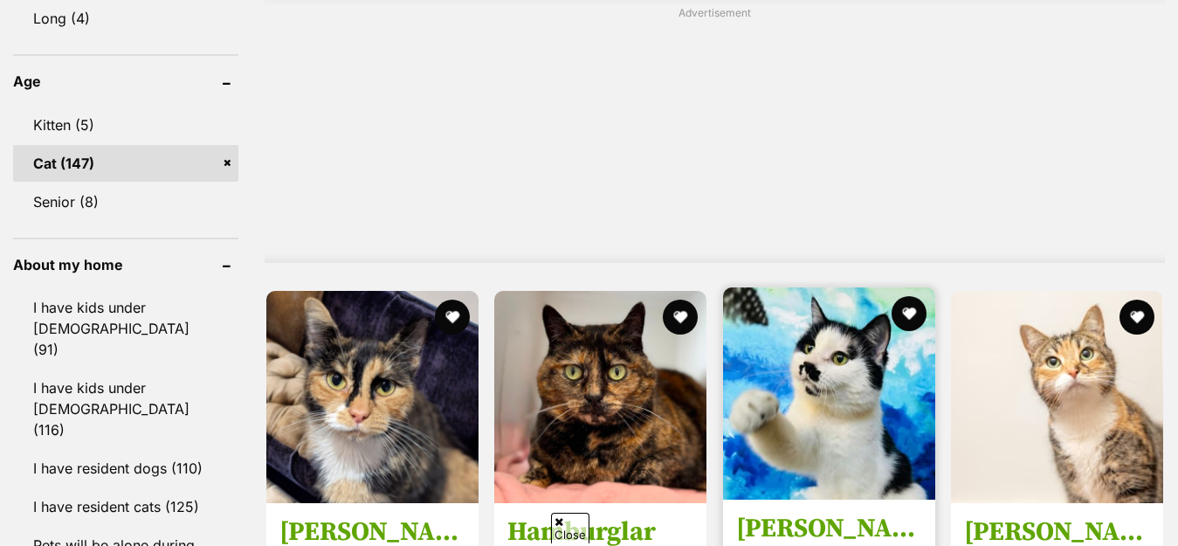
scroll to position [1834, 0]
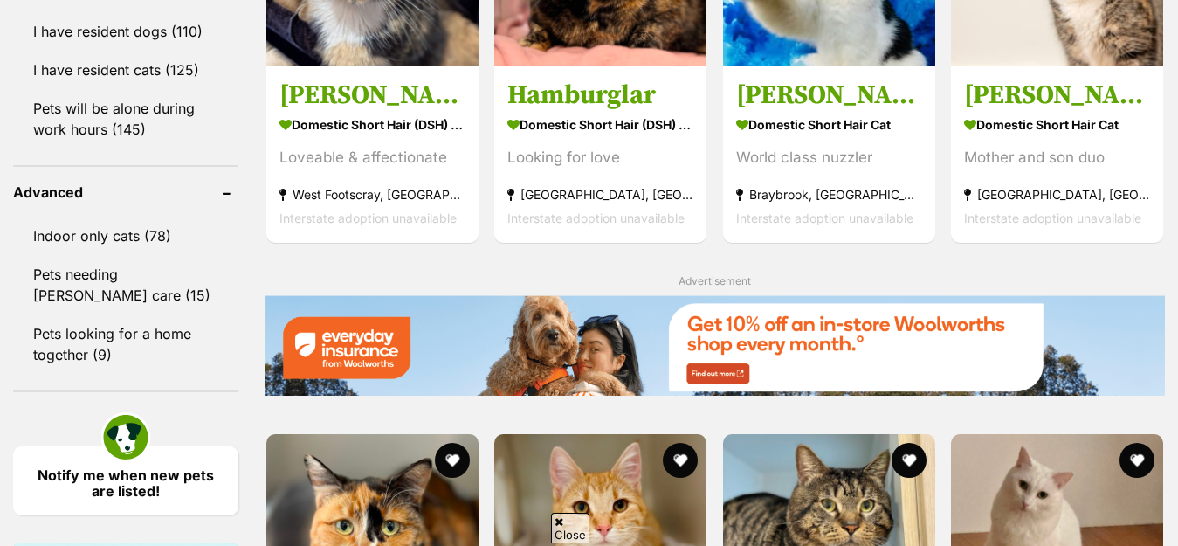
click at [809, 214] on div "Blossom **2nd Chance Cat Rescue** Domestic Short Hair (DSH) Cat Affectionate & …" at bounding box center [715, 66] width 900 height 2662
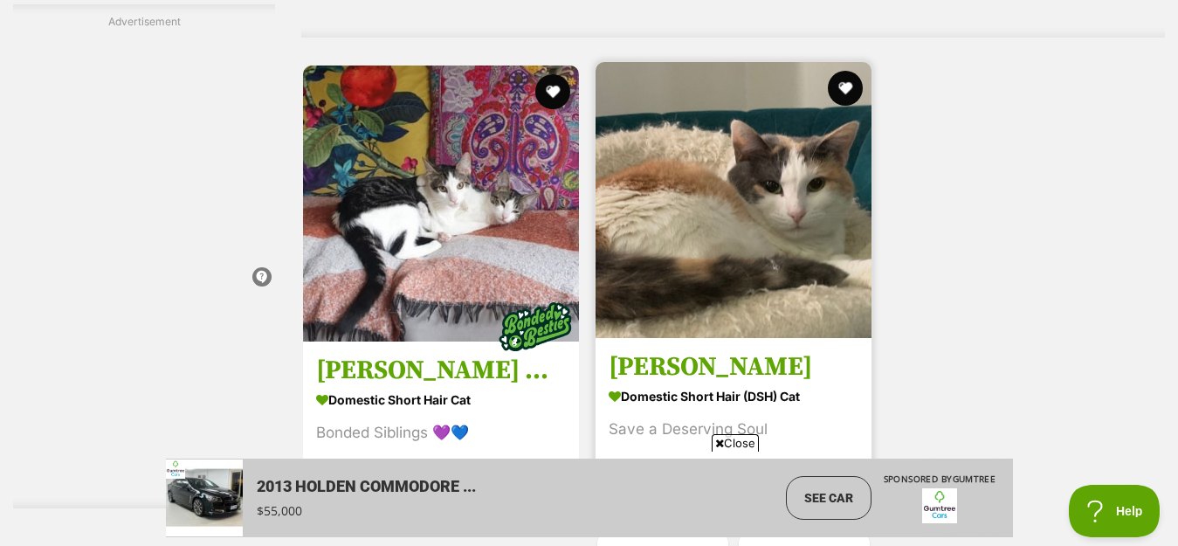
scroll to position [4541, 0]
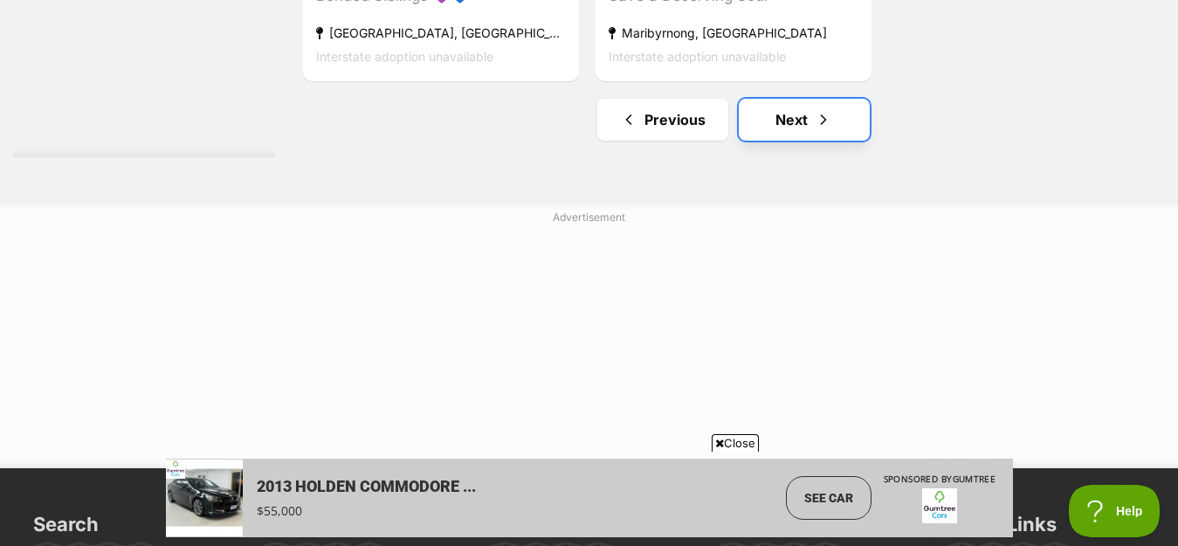
click at [828, 121] on span "Next page" at bounding box center [823, 119] width 17 height 21
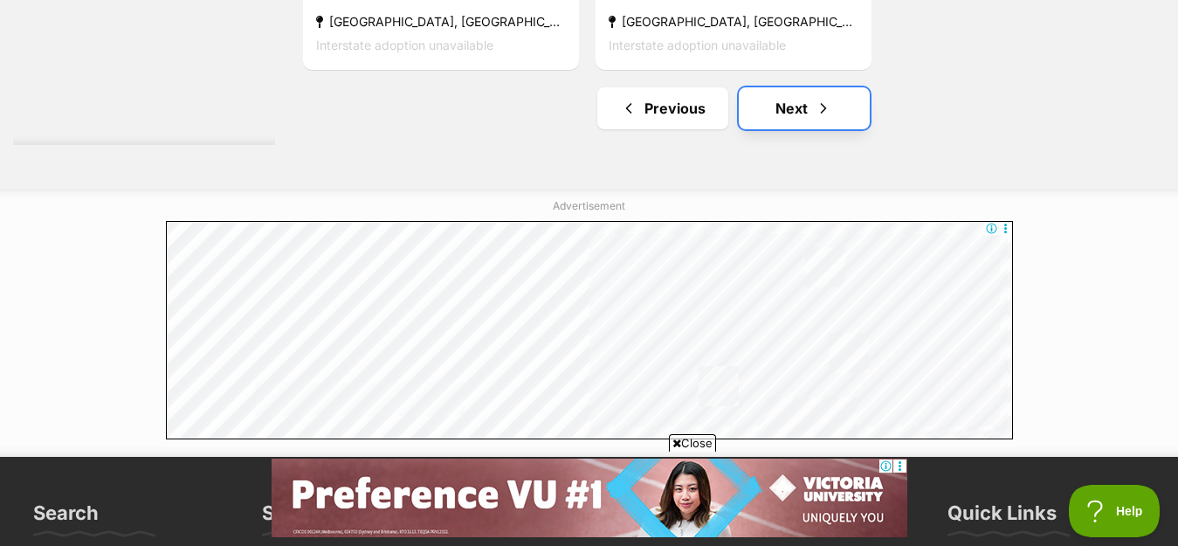
scroll to position [4629, 0]
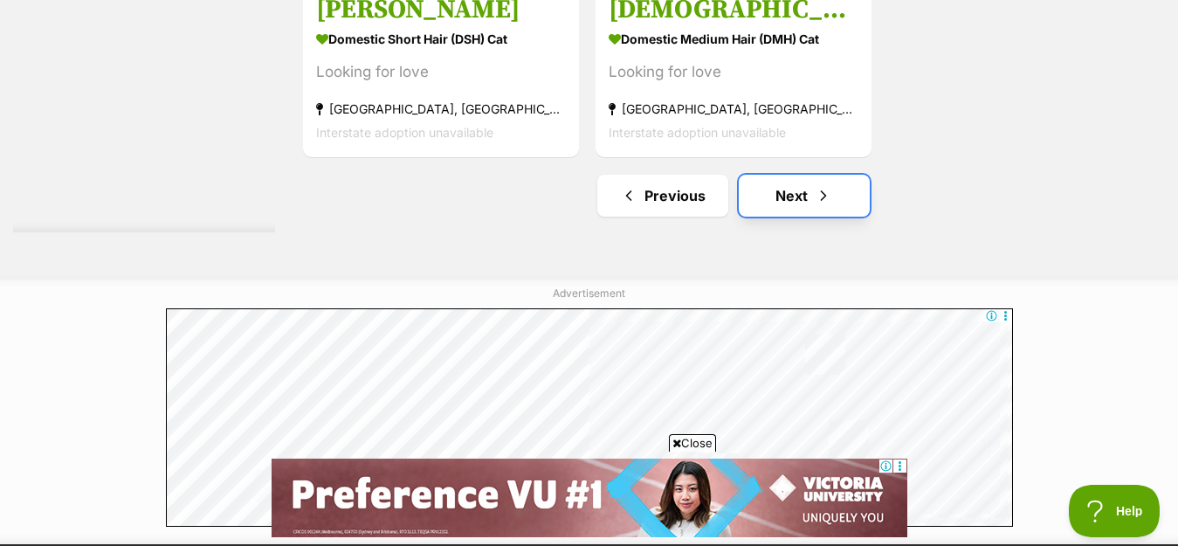
click at [792, 201] on link "Next" at bounding box center [804, 196] width 131 height 42
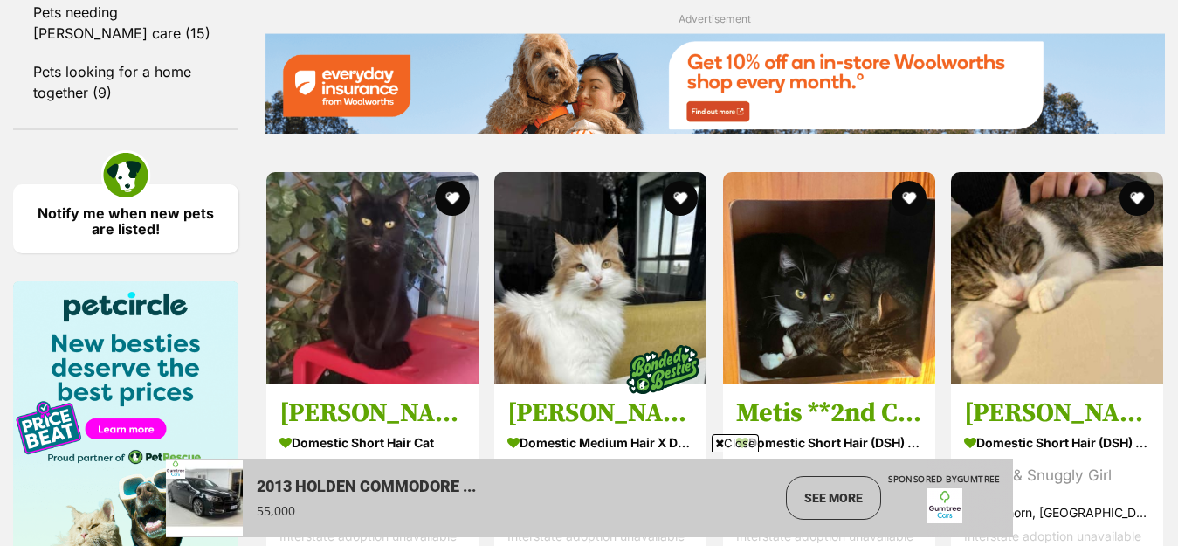
scroll to position [2588, 0]
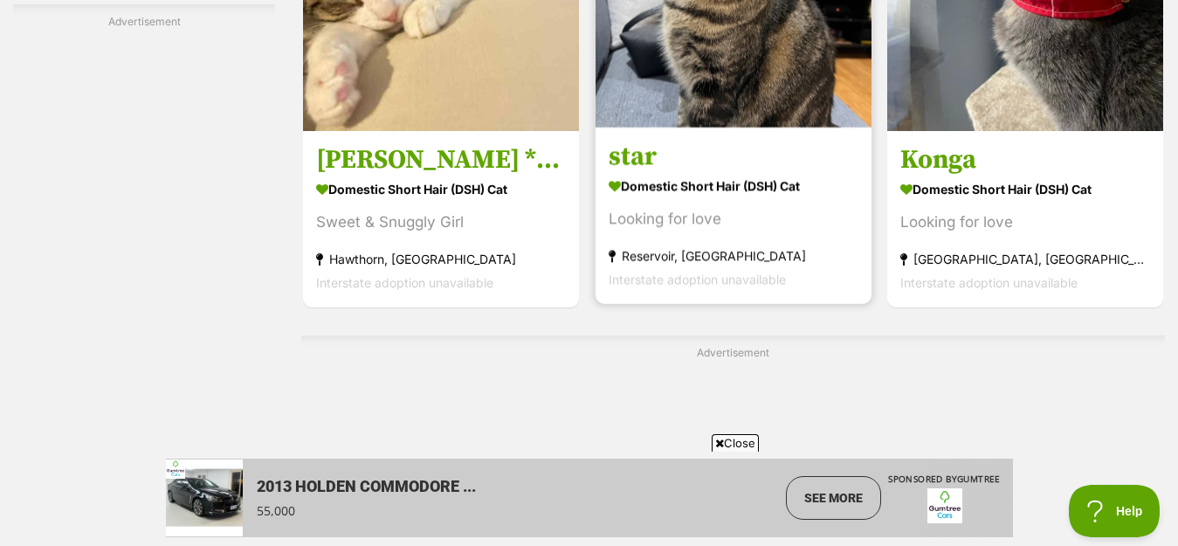
scroll to position [0, 0]
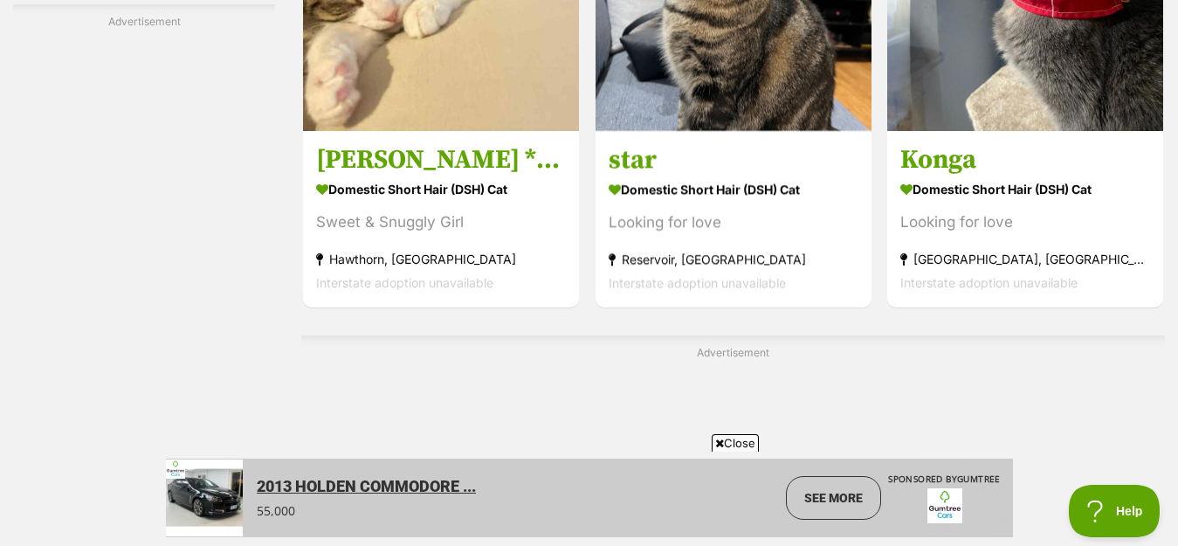
click at [338, 490] on link "2013 HOLDEN COMMODORE ..." at bounding box center [365, 486] width 219 height 19
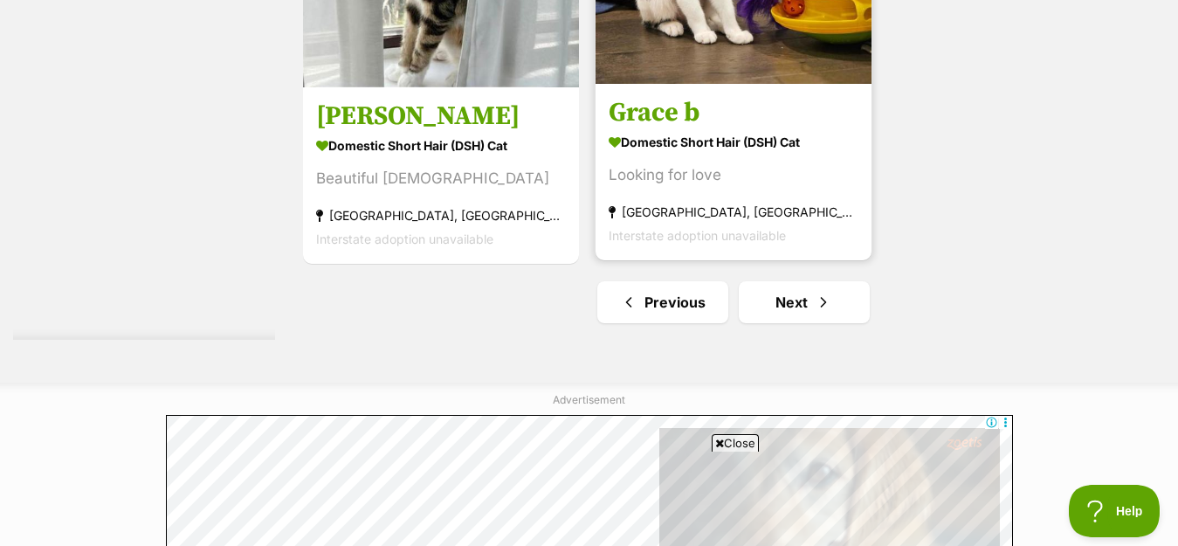
scroll to position [4587, 0]
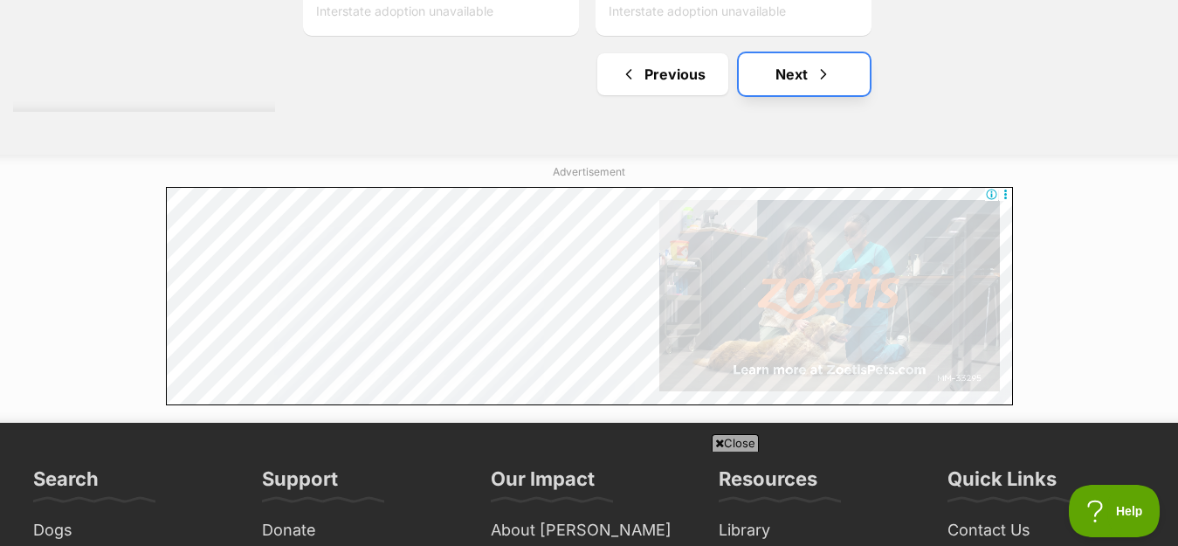
click at [826, 85] on span "Next page" at bounding box center [823, 74] width 17 height 21
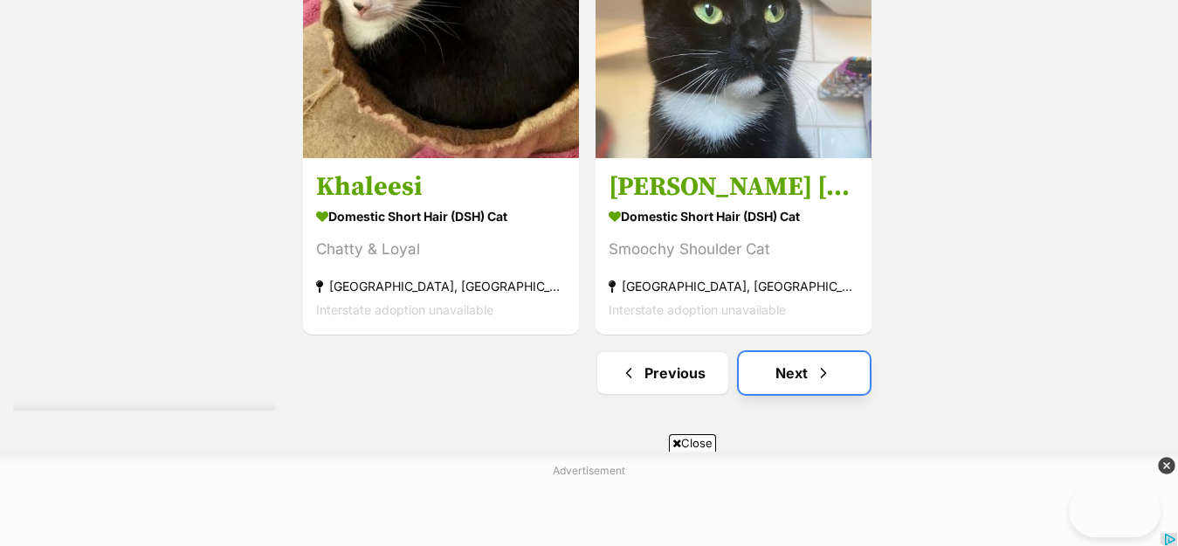
click at [811, 352] on link "Next" at bounding box center [804, 373] width 131 height 42
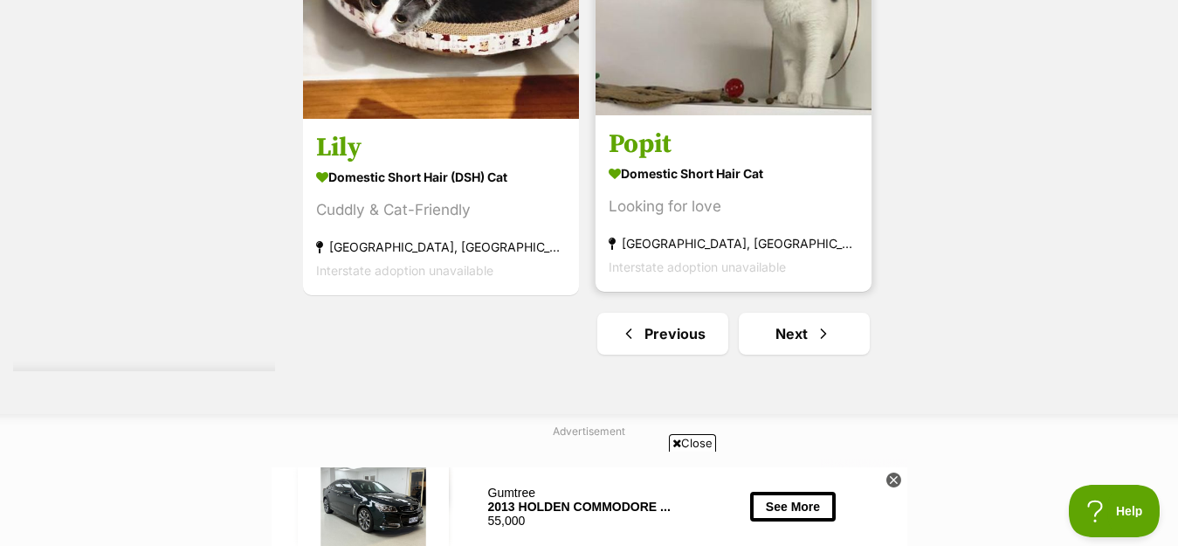
scroll to position [4367, 0]
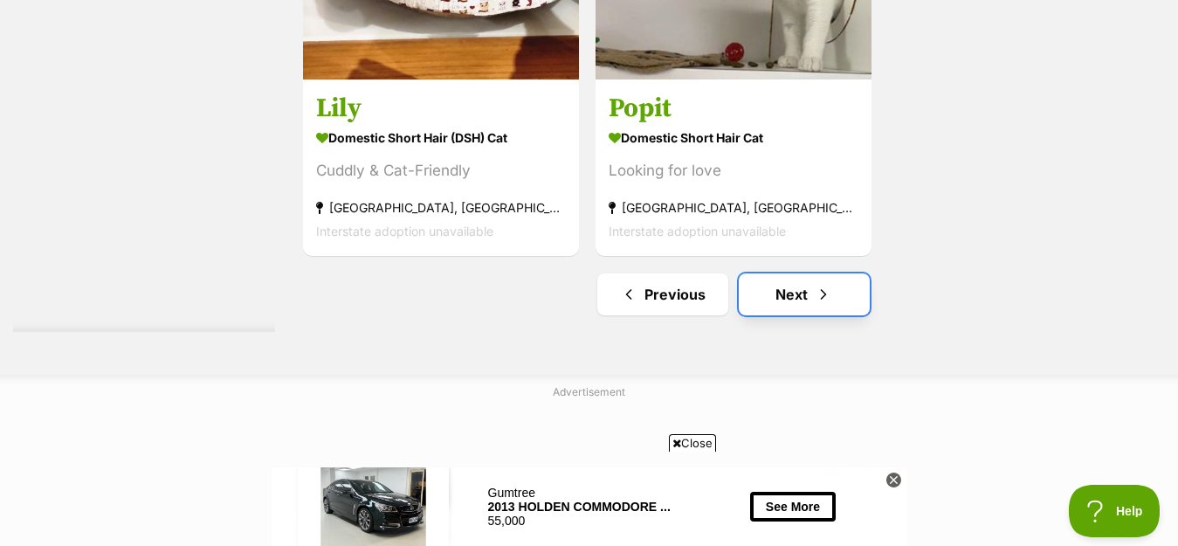
click at [803, 300] on link "Next" at bounding box center [804, 294] width 131 height 42
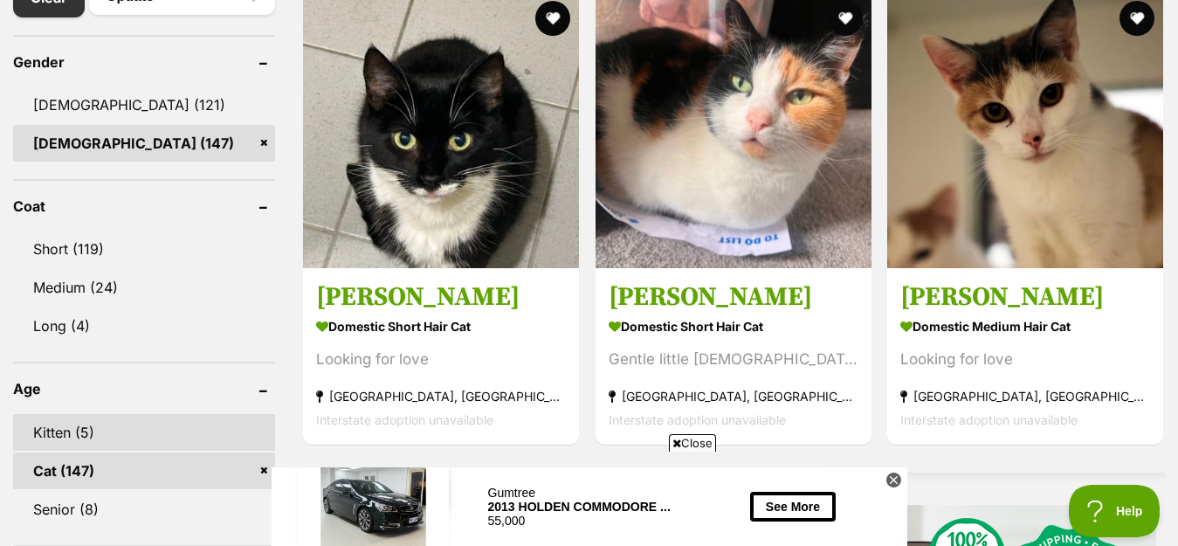
click at [135, 429] on link "Kitten (5)" at bounding box center [144, 432] width 262 height 37
